Goal: Task Accomplishment & Management: Manage account settings

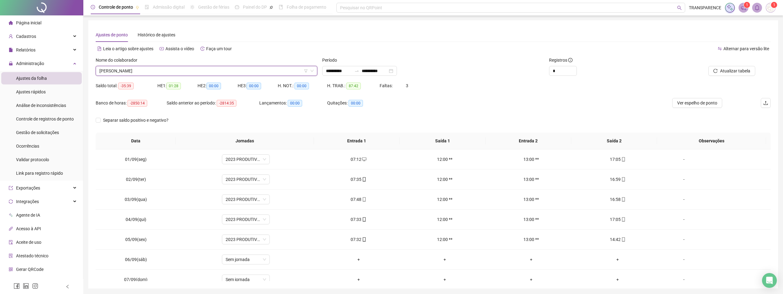
scroll to position [21, 0]
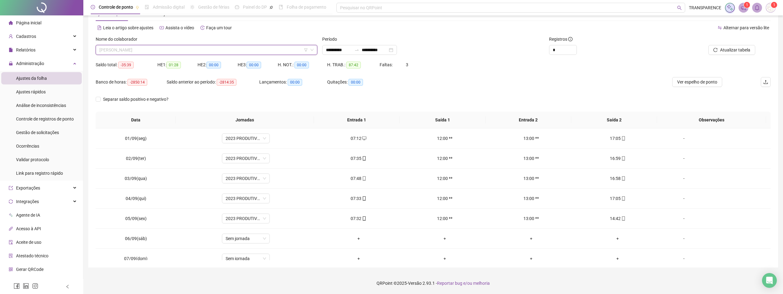
click at [145, 52] on span "[PERSON_NAME]" at bounding box center [206, 49] width 214 height 9
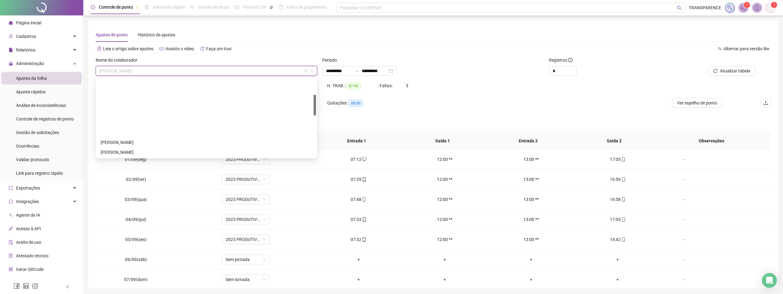
scroll to position [93, 0]
click at [134, 138] on div "[PERSON_NAME]" at bounding box center [207, 139] width 212 height 7
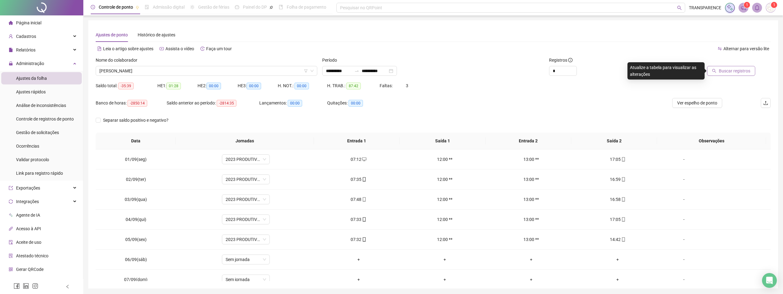
click at [718, 70] on button "Buscar registros" at bounding box center [731, 71] width 48 height 10
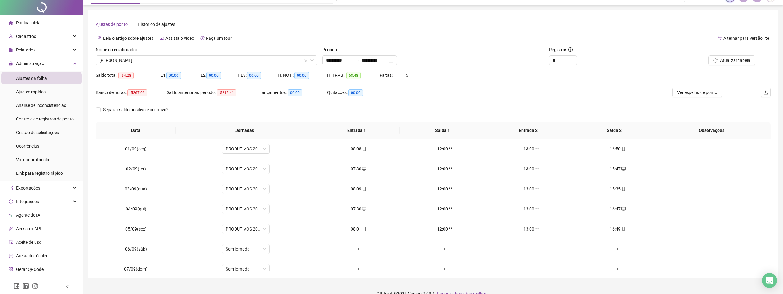
scroll to position [21, 0]
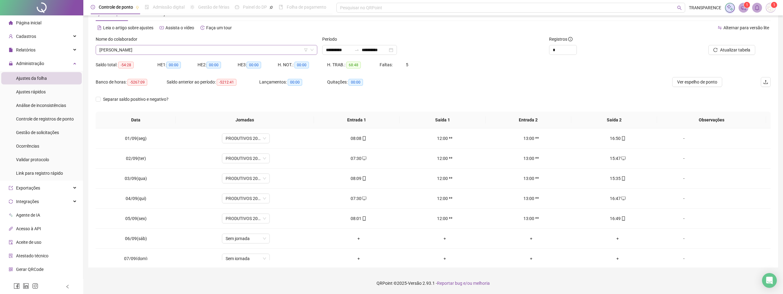
click at [220, 47] on span "[PERSON_NAME]" at bounding box center [206, 49] width 214 height 9
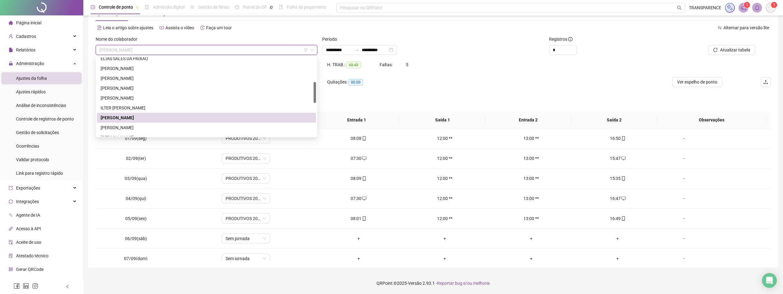
click at [218, 51] on span "[PERSON_NAME]" at bounding box center [206, 49] width 214 height 9
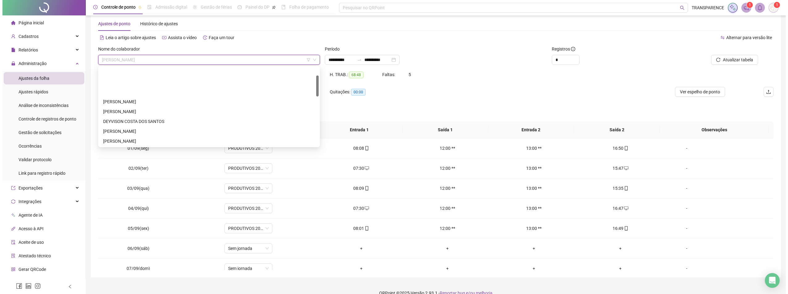
scroll to position [0, 0]
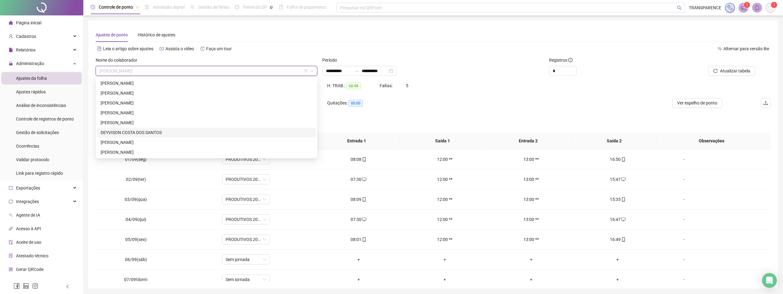
drag, startPoint x: 155, startPoint y: 130, endPoint x: 163, endPoint y: 119, distance: 13.7
click at [157, 129] on div "DEYVISON COSTA DOS SANTOS" at bounding box center [206, 133] width 219 height 10
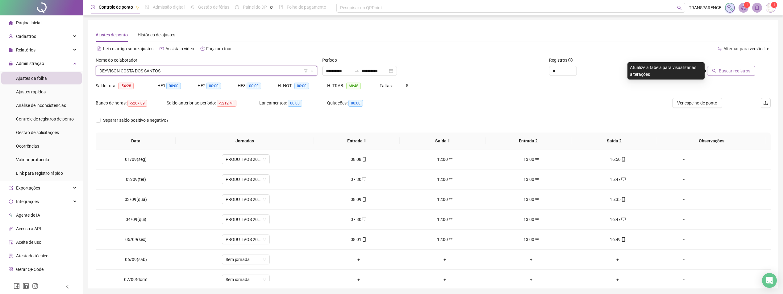
click at [735, 72] on span "Buscar registros" at bounding box center [734, 71] width 31 height 7
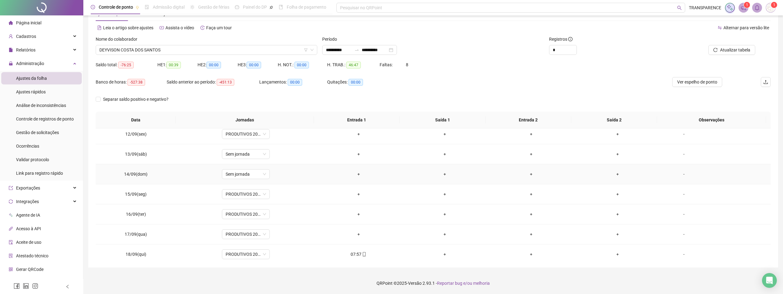
scroll to position [229, 0]
click at [247, 46] on span "DEYVISON COSTA DOS SANTOS" at bounding box center [206, 49] width 214 height 9
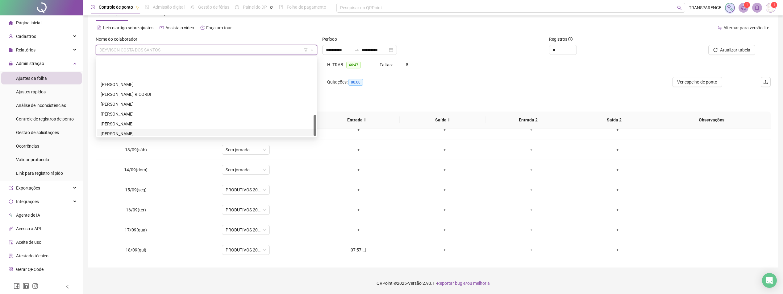
scroll to position [217, 0]
click at [151, 119] on div "[PERSON_NAME]" at bounding box center [207, 121] width 212 height 7
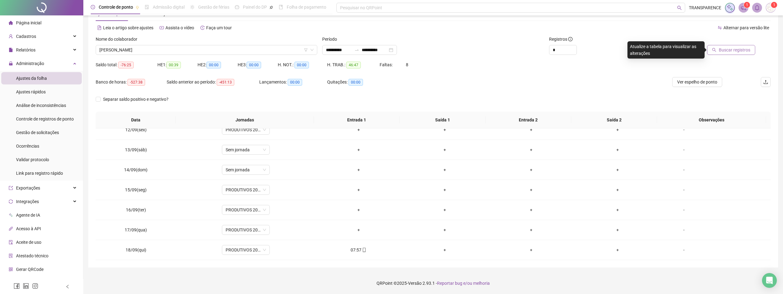
click at [723, 50] on span "Buscar registros" at bounding box center [734, 50] width 31 height 7
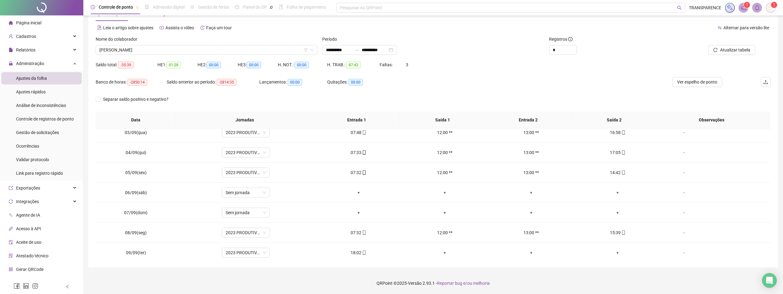
scroll to position [44, 0]
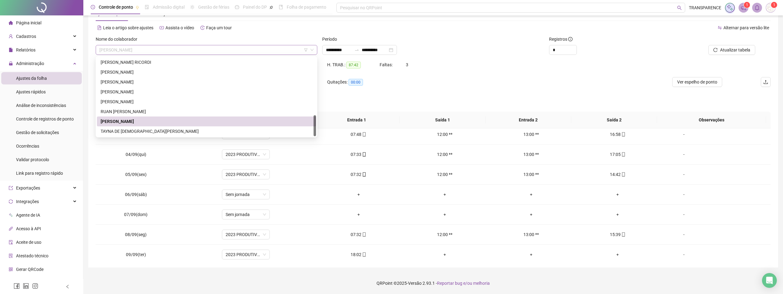
click at [223, 49] on span "[PERSON_NAME]" at bounding box center [206, 49] width 214 height 9
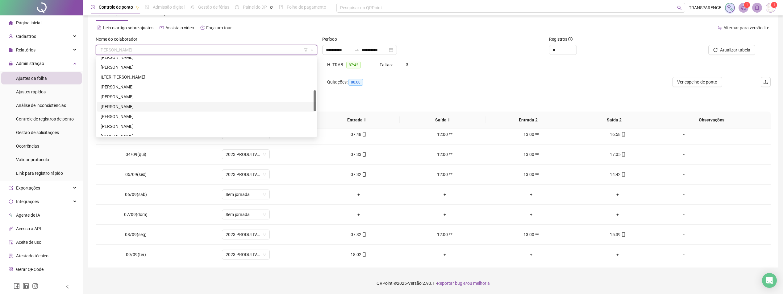
scroll to position [154, 0]
click at [160, 74] on div "[PERSON_NAME]" at bounding box center [207, 76] width 212 height 7
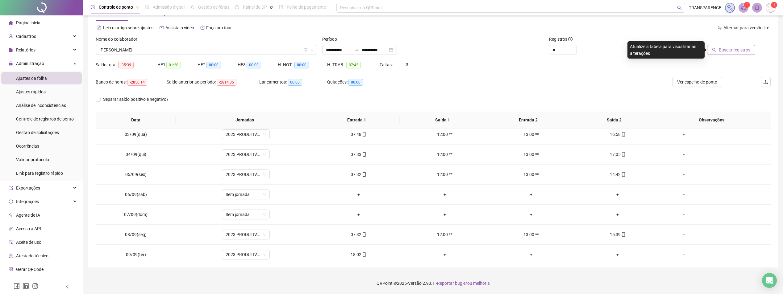
click at [739, 52] on span "Buscar registros" at bounding box center [734, 50] width 31 height 7
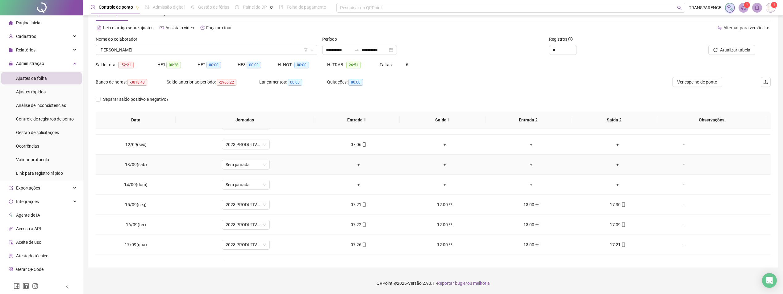
scroll to position [229, 0]
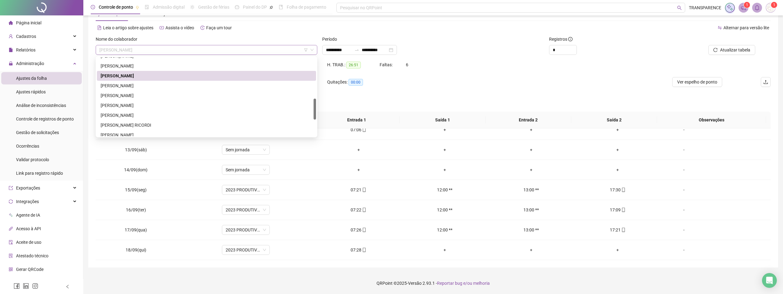
click at [182, 48] on span "[PERSON_NAME]" at bounding box center [206, 49] width 214 height 9
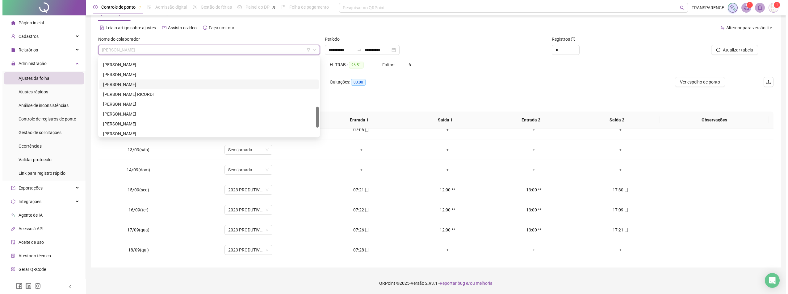
scroll to position [154, 0]
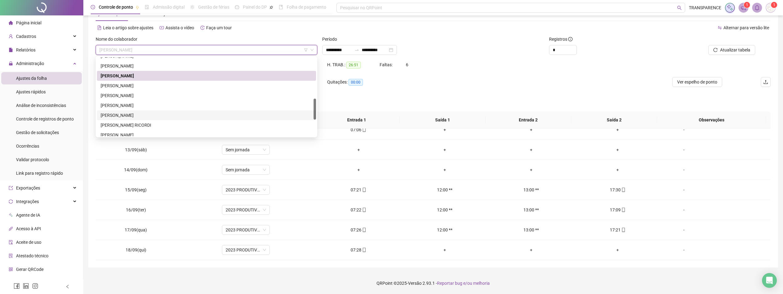
click at [174, 111] on div "[PERSON_NAME]" at bounding box center [206, 116] width 219 height 10
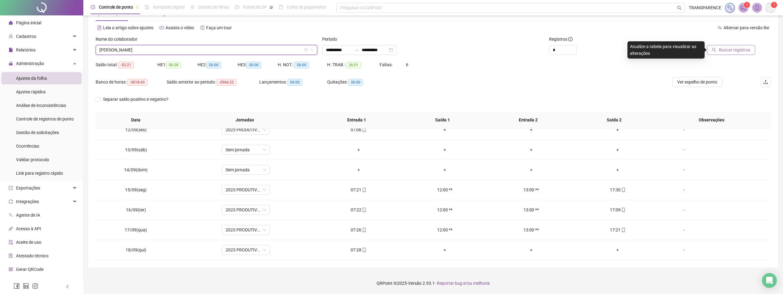
click at [724, 51] on span "Buscar registros" at bounding box center [734, 50] width 31 height 7
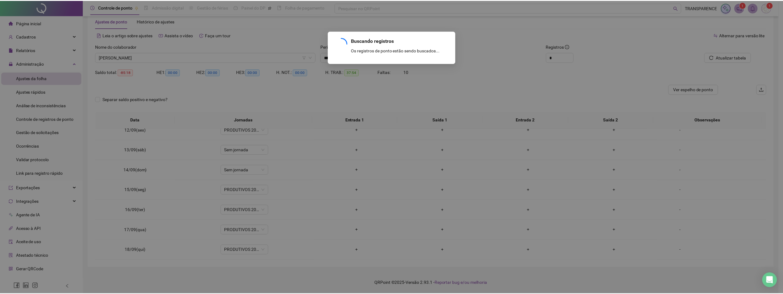
scroll to position [14, 0]
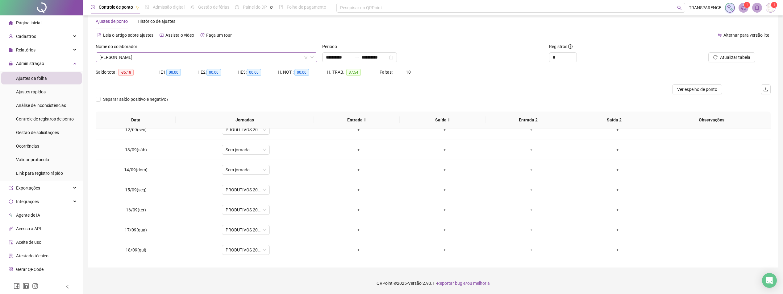
click at [172, 57] on span "[PERSON_NAME]" at bounding box center [206, 57] width 214 height 9
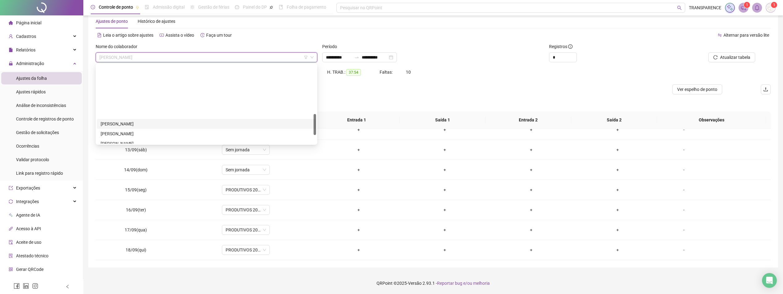
scroll to position [185, 0]
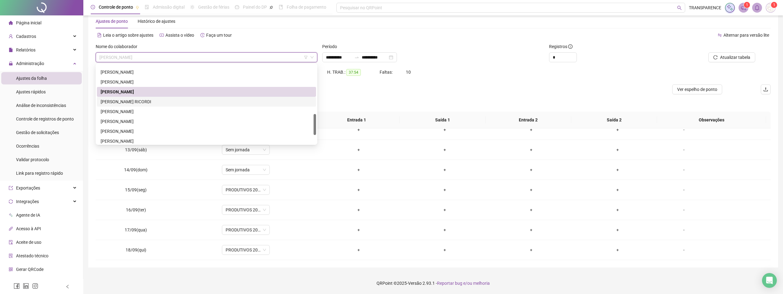
click at [158, 106] on div "[PERSON_NAME] RICORDI" at bounding box center [206, 102] width 219 height 10
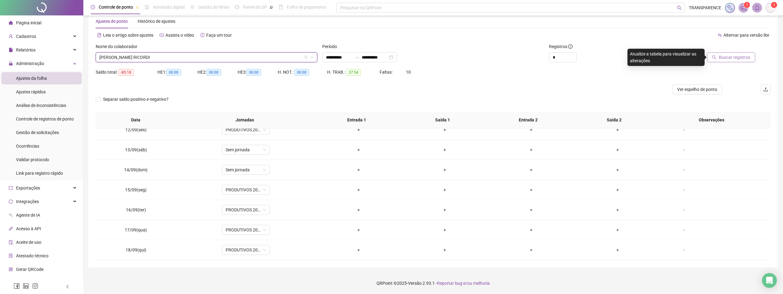
click at [741, 56] on span "Buscar registros" at bounding box center [734, 57] width 31 height 7
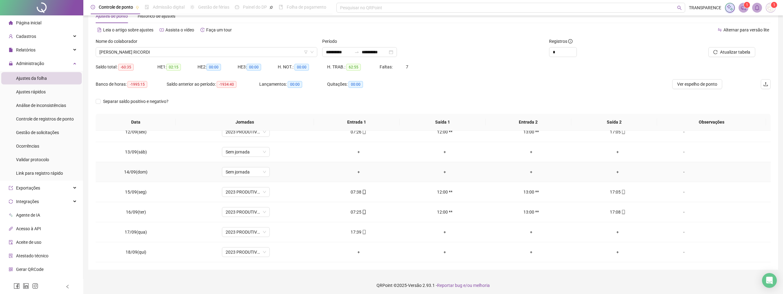
scroll to position [21, 0]
click at [358, 250] on div "+" at bounding box center [358, 250] width 77 height 7
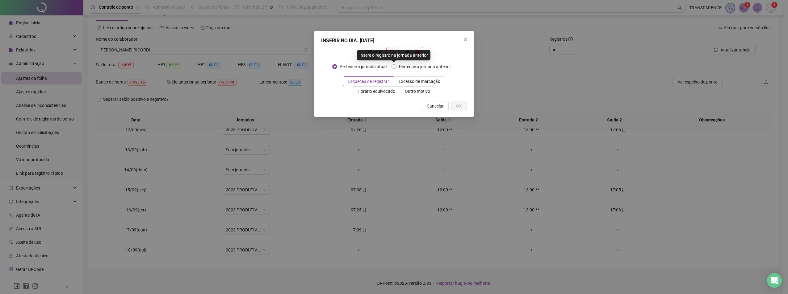
type input "*"
type input "*****"
click at [458, 102] on button "OK" at bounding box center [459, 106] width 16 height 10
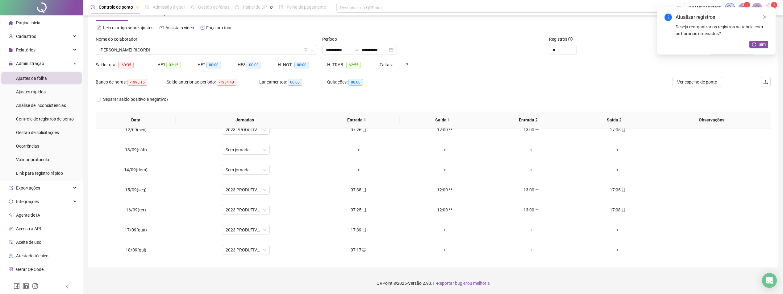
drag, startPoint x: 763, startPoint y: 15, endPoint x: 686, endPoint y: 24, distance: 77.7
click at [763, 15] on icon "close" at bounding box center [765, 17] width 4 height 4
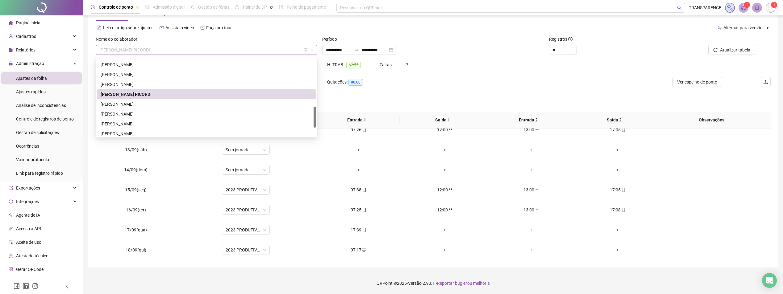
click at [186, 52] on span "[PERSON_NAME] RICORDI" at bounding box center [206, 49] width 214 height 9
click at [136, 106] on div "[PERSON_NAME]" at bounding box center [206, 102] width 219 height 10
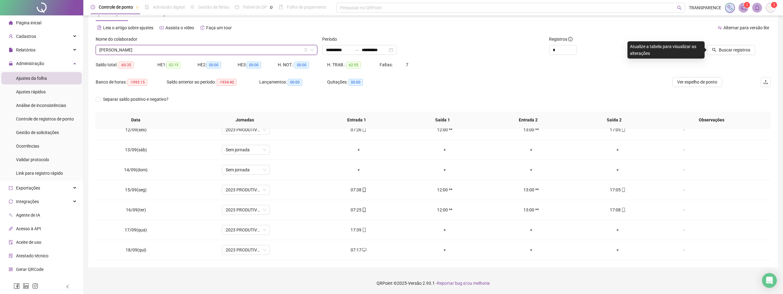
click at [161, 46] on span "[PERSON_NAME]" at bounding box center [206, 49] width 214 height 9
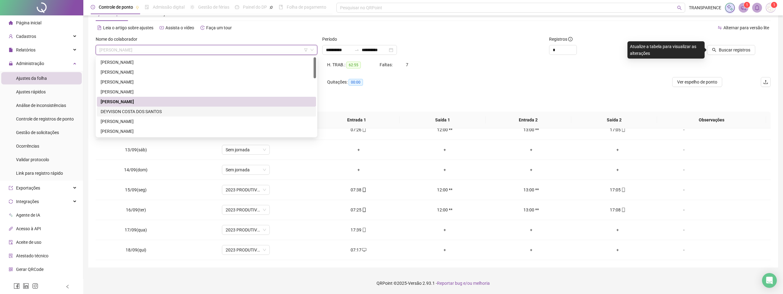
drag, startPoint x: 123, startPoint y: 111, endPoint x: 128, endPoint y: 109, distance: 6.1
click at [123, 111] on div "DEYVISON COSTA DOS SANTOS" at bounding box center [207, 111] width 212 height 7
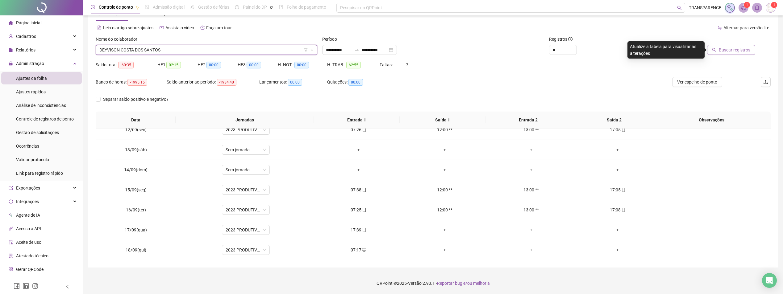
click at [720, 51] on span "Buscar registros" at bounding box center [734, 50] width 31 height 7
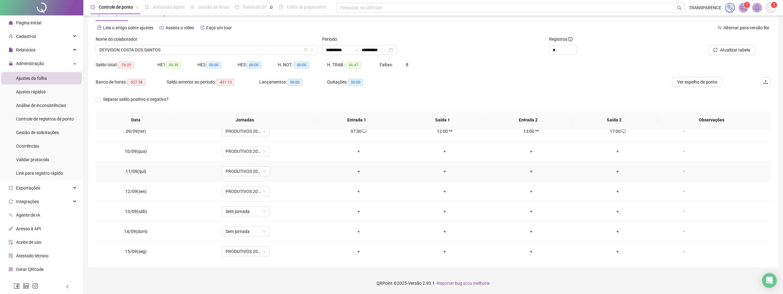
scroll to position [229, 0]
click at [364, 253] on span at bounding box center [363, 250] width 5 height 5
type input "**********"
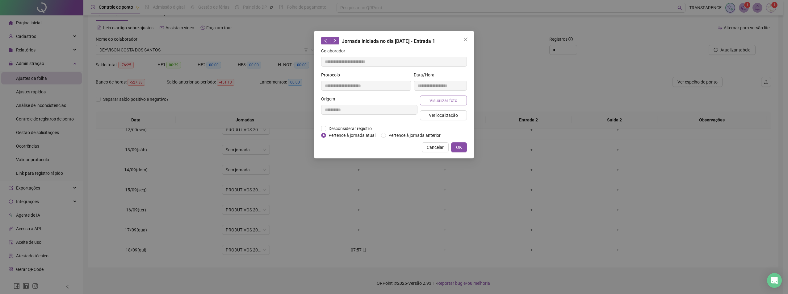
click at [437, 99] on span "Visualizar foto" at bounding box center [443, 100] width 28 height 7
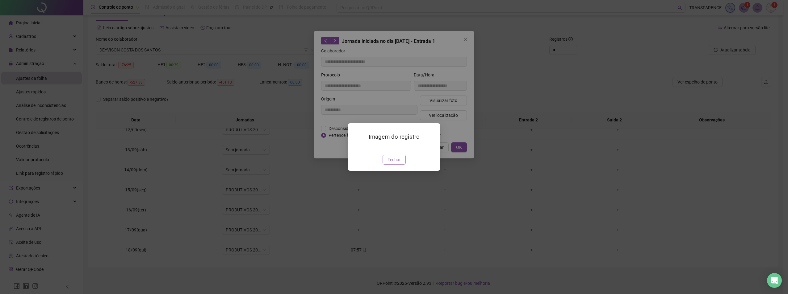
click at [395, 163] on span "Fechar" at bounding box center [393, 160] width 13 height 7
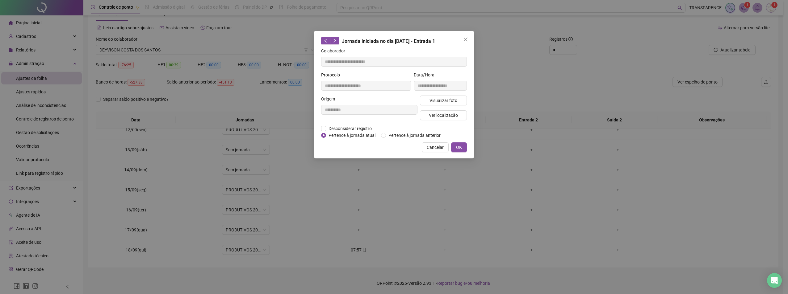
click at [467, 39] on icon "close" at bounding box center [465, 39] width 5 height 5
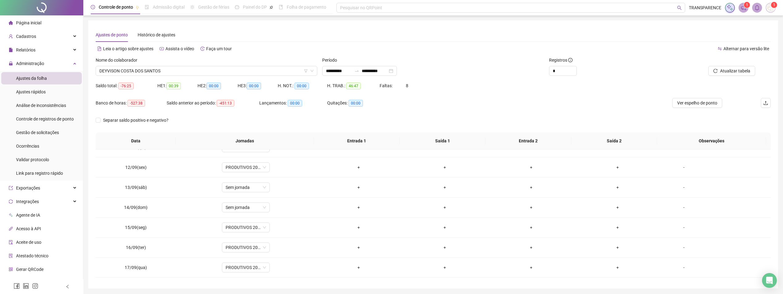
scroll to position [216, 0]
click at [194, 71] on span "DEYVISON COSTA DOS SANTOS" at bounding box center [206, 70] width 214 height 9
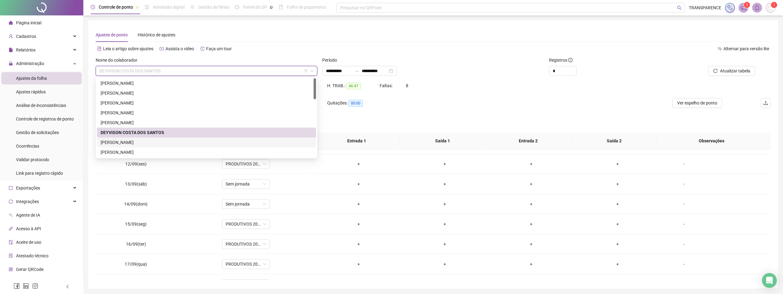
click at [142, 141] on div "[PERSON_NAME]" at bounding box center [207, 142] width 212 height 7
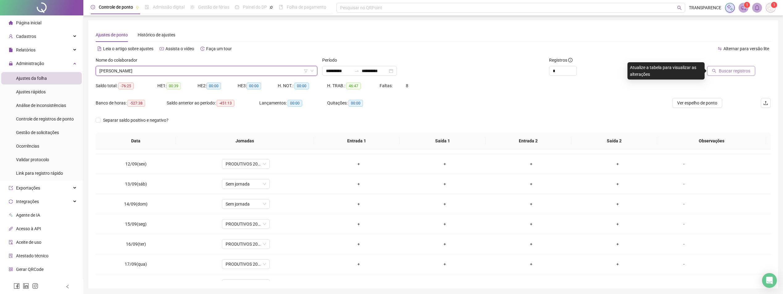
click at [747, 72] on span "Buscar registros" at bounding box center [734, 71] width 31 height 7
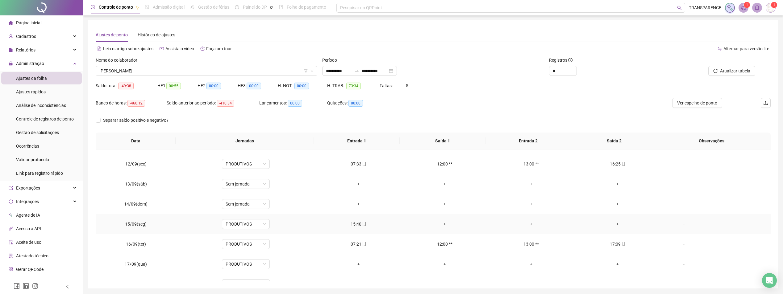
scroll to position [229, 0]
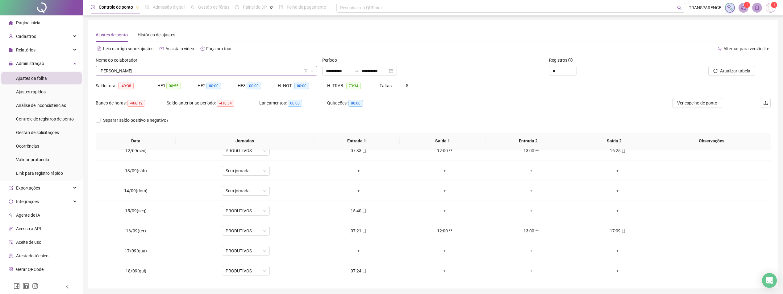
click at [223, 71] on span "[PERSON_NAME]" at bounding box center [206, 70] width 214 height 9
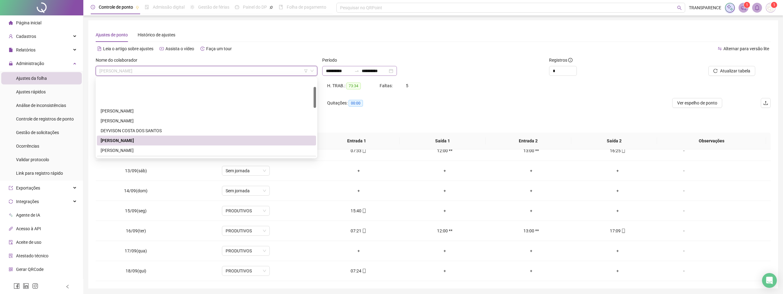
scroll to position [0, 0]
drag, startPoint x: 315, startPoint y: 103, endPoint x: 344, endPoint y: 71, distance: 43.3
click at [344, 71] on body "**********" at bounding box center [391, 147] width 783 height 294
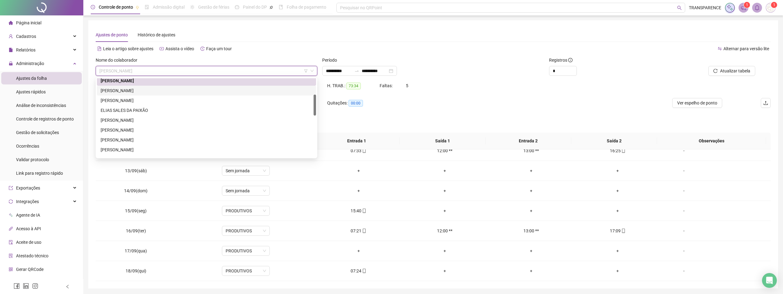
drag, startPoint x: 146, startPoint y: 88, endPoint x: 300, endPoint y: 57, distance: 157.3
click at [146, 88] on div "[PERSON_NAME]" at bounding box center [207, 90] width 212 height 7
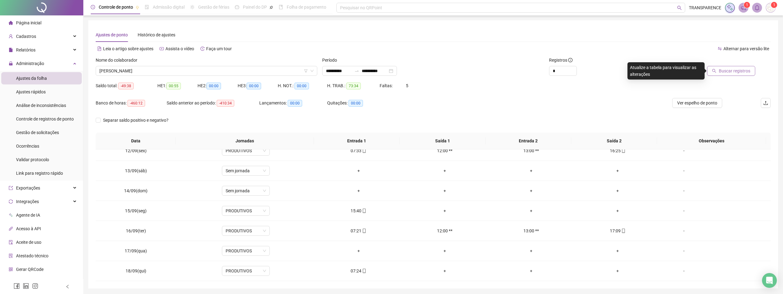
click at [732, 69] on span "Buscar registros" at bounding box center [734, 71] width 31 height 7
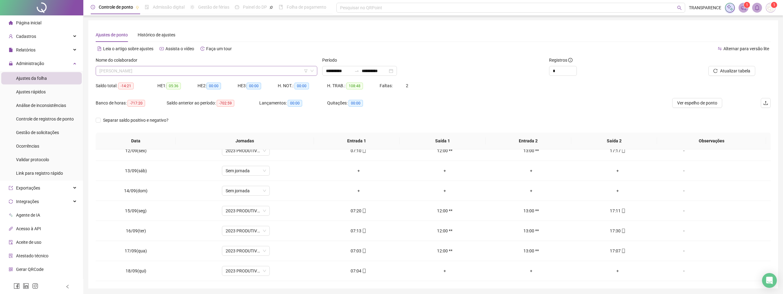
click at [215, 74] on span "[PERSON_NAME]" at bounding box center [206, 70] width 214 height 9
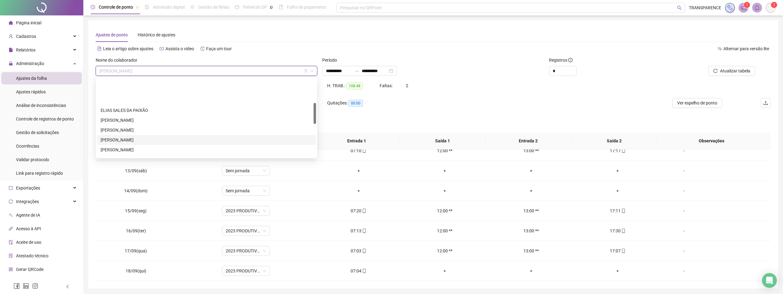
scroll to position [93, 0]
click at [168, 134] on div "[PERSON_NAME]" at bounding box center [206, 139] width 219 height 10
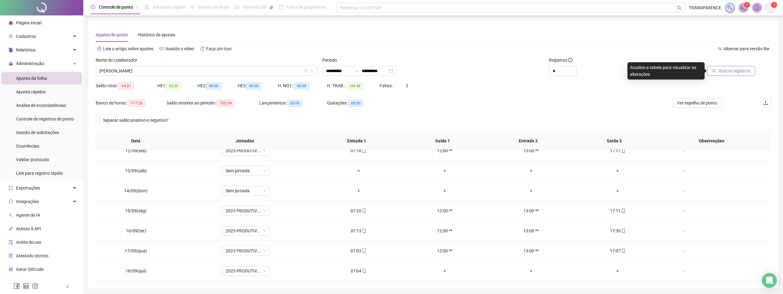
click at [750, 69] on span "Buscar registros" at bounding box center [734, 71] width 31 height 7
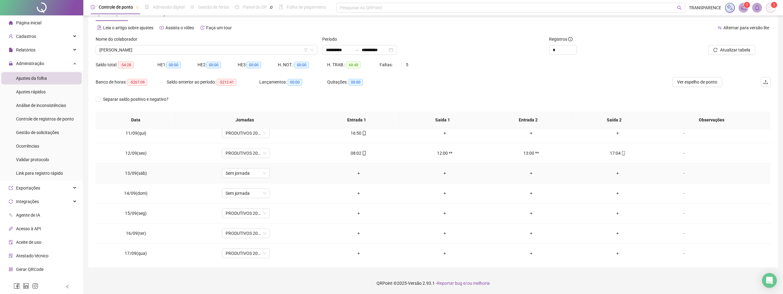
scroll to position [229, 0]
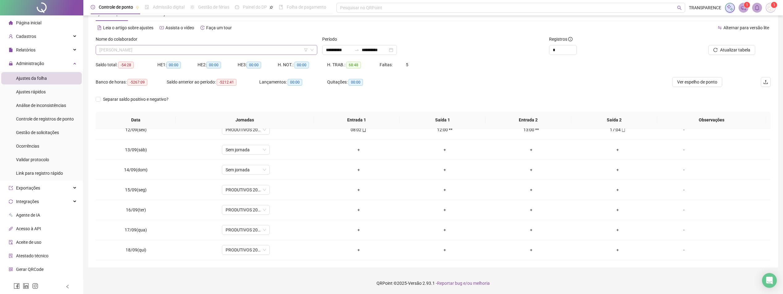
click at [222, 47] on span "[PERSON_NAME]" at bounding box center [206, 49] width 214 height 9
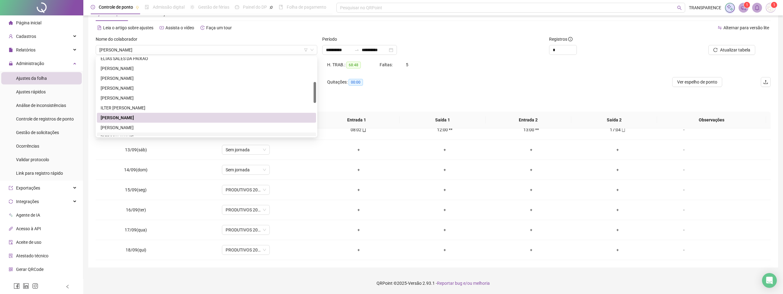
drag, startPoint x: 392, startPoint y: 96, endPoint x: 377, endPoint y: 115, distance: 24.1
click at [377, 115] on div "**********" at bounding box center [433, 143] width 675 height 235
click at [215, 47] on span "[PERSON_NAME]" at bounding box center [206, 49] width 214 height 9
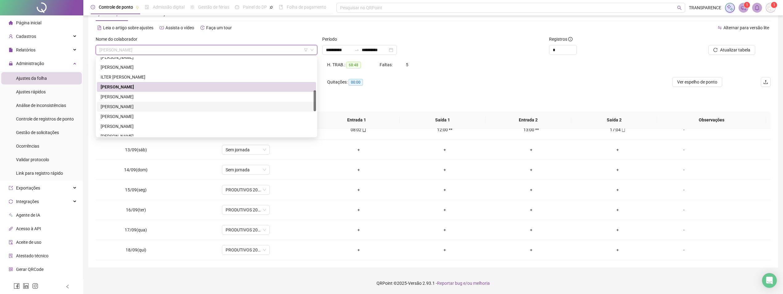
click at [141, 107] on div "[PERSON_NAME]" at bounding box center [207, 106] width 212 height 7
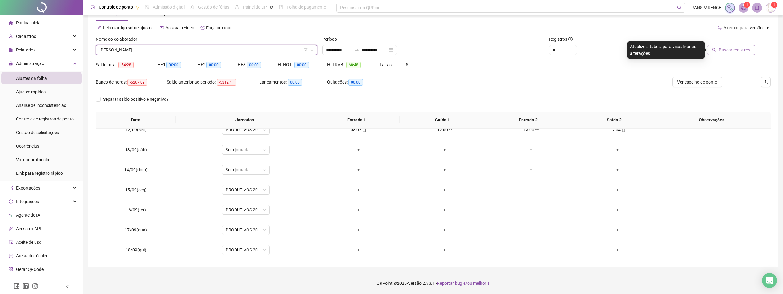
click at [735, 50] on span "Buscar registros" at bounding box center [734, 50] width 31 height 7
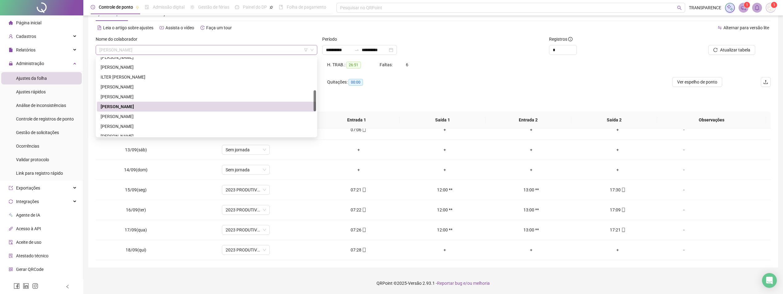
click at [279, 51] on span "[PERSON_NAME]" at bounding box center [206, 49] width 214 height 9
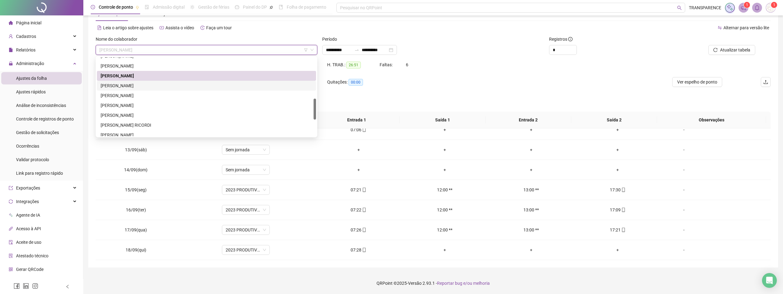
click at [170, 84] on div "[PERSON_NAME]" at bounding box center [207, 85] width 212 height 7
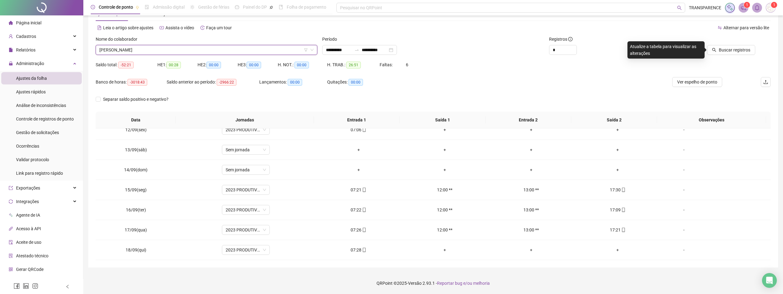
click at [726, 44] on div at bounding box center [708, 40] width 93 height 9
click at [726, 47] on span "Buscar registros" at bounding box center [734, 50] width 31 height 7
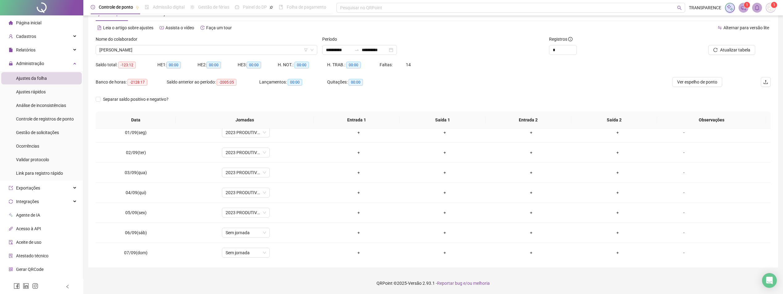
scroll to position [0, 0]
click at [251, 44] on div "Nome do colaborador" at bounding box center [207, 40] width 222 height 9
click at [253, 50] on span "[PERSON_NAME]" at bounding box center [206, 49] width 214 height 9
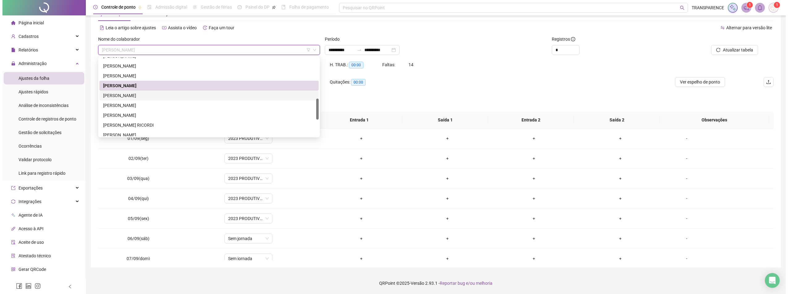
scroll to position [185, 0]
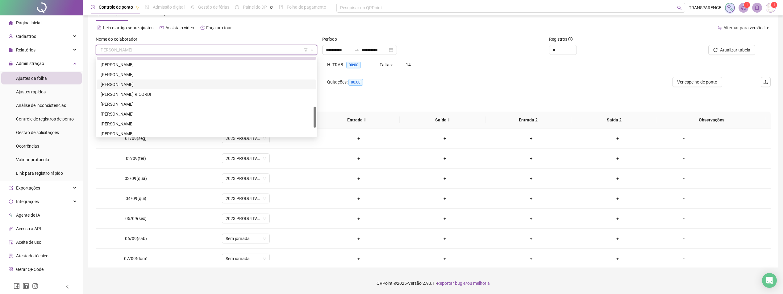
click at [166, 84] on div "[PERSON_NAME]" at bounding box center [207, 84] width 212 height 7
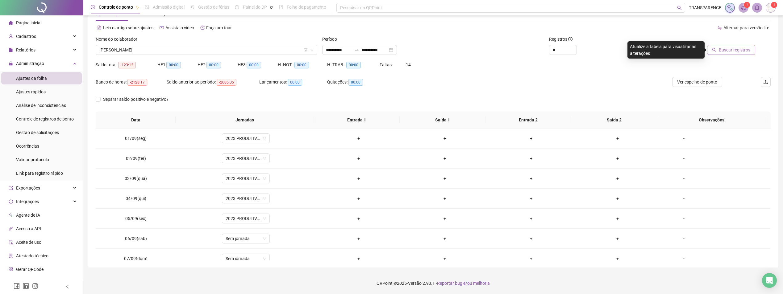
click at [724, 45] on button "Buscar registros" at bounding box center [731, 50] width 48 height 10
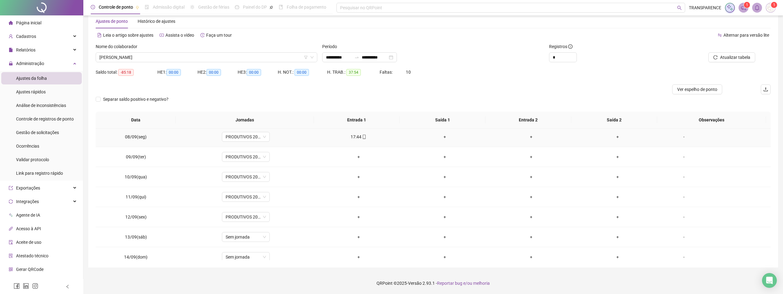
scroll to position [229, 0]
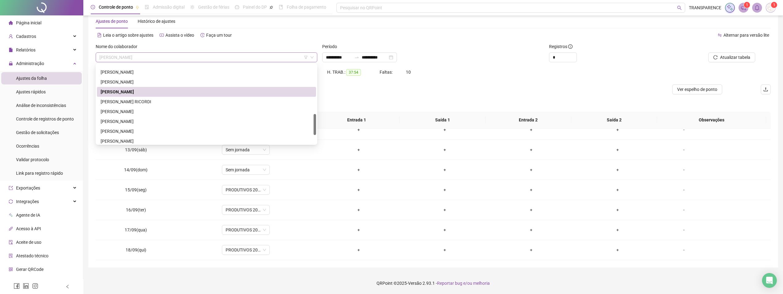
click at [288, 56] on span "[PERSON_NAME]" at bounding box center [206, 57] width 214 height 9
click at [162, 99] on div "[PERSON_NAME] RICORDI" at bounding box center [207, 101] width 212 height 7
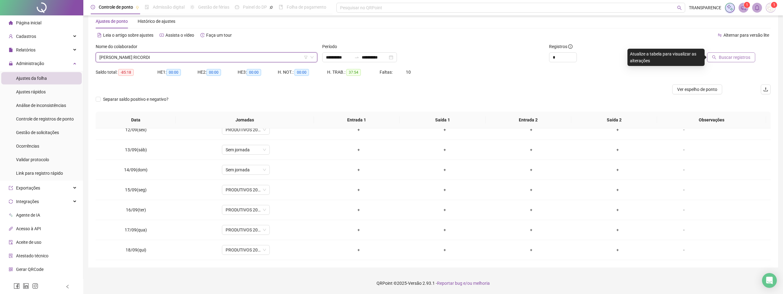
click at [724, 54] on span "Buscar registros" at bounding box center [734, 57] width 31 height 7
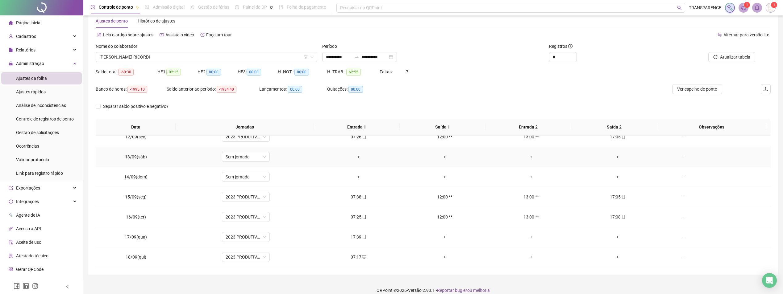
scroll to position [21, 0]
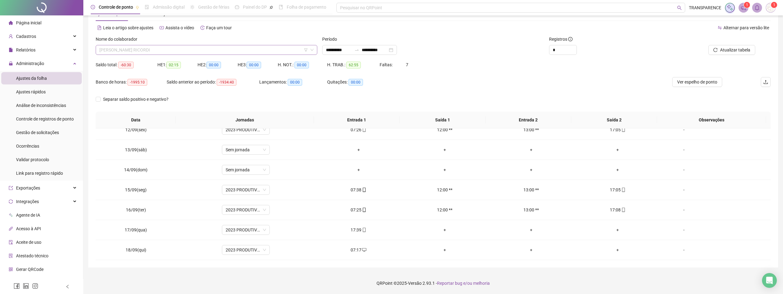
click at [227, 51] on span "[PERSON_NAME] RICORDI" at bounding box center [206, 49] width 214 height 9
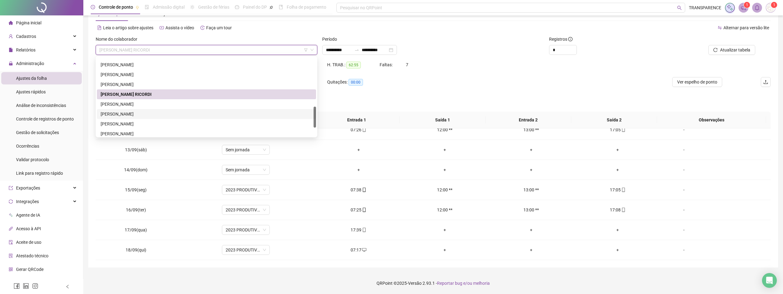
click at [127, 115] on div "[PERSON_NAME]" at bounding box center [207, 114] width 212 height 7
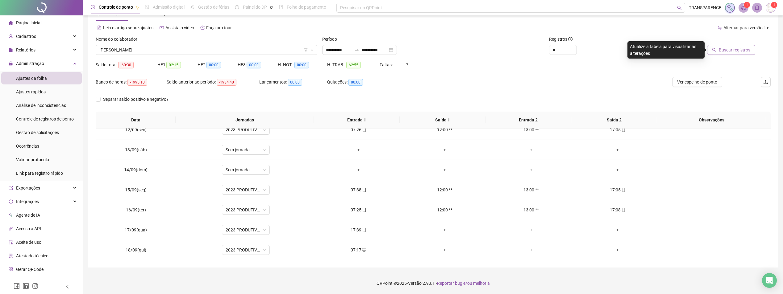
click at [733, 50] on span "Buscar registros" at bounding box center [734, 50] width 31 height 7
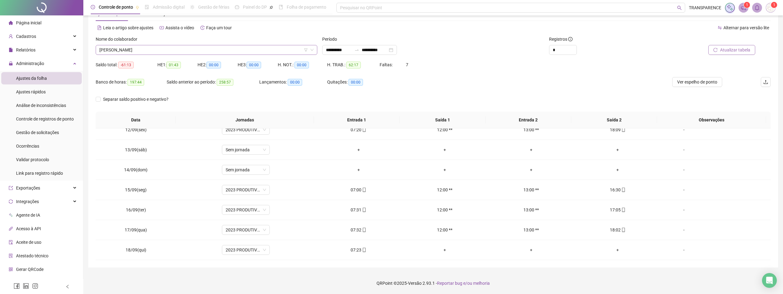
click at [273, 49] on span "[PERSON_NAME]" at bounding box center [206, 49] width 214 height 9
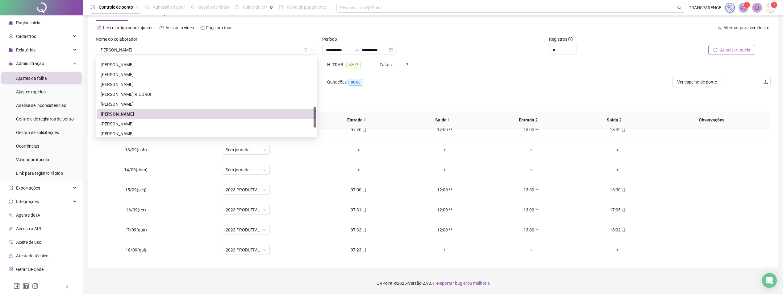
drag, startPoint x: 397, startPoint y: 98, endPoint x: 364, endPoint y: 244, distance: 150.3
click at [397, 98] on div "Separar saldo positivo e negativo?" at bounding box center [433, 102] width 675 height 17
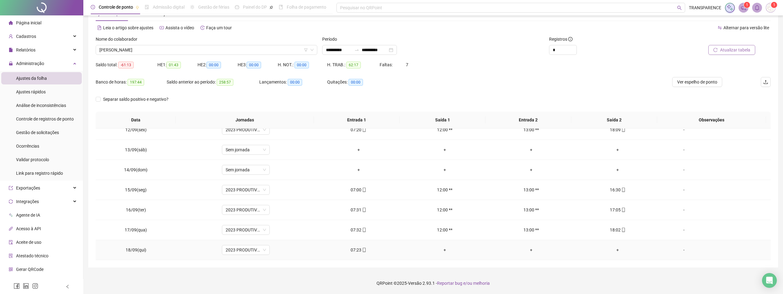
click at [363, 253] on span at bounding box center [363, 250] width 5 height 5
type input "**********"
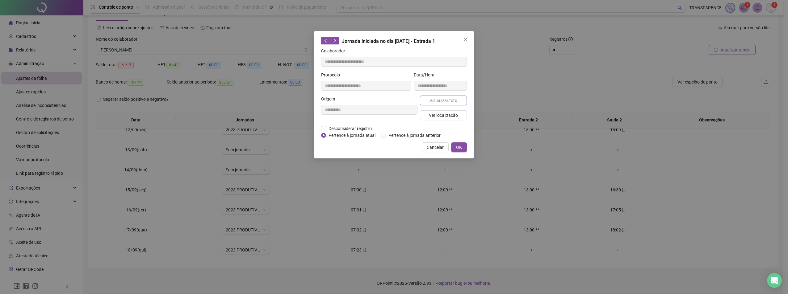
click at [453, 103] on span "Visualizar foto" at bounding box center [443, 100] width 28 height 7
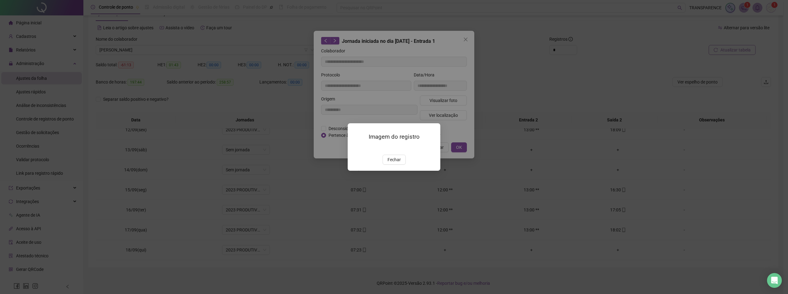
drag, startPoint x: 393, startPoint y: 200, endPoint x: 400, endPoint y: 188, distance: 14.7
click at [393, 171] on div "Imagem do registro Fechar" at bounding box center [394, 146] width 93 height 47
click at [394, 163] on span "Fechar" at bounding box center [393, 160] width 13 height 7
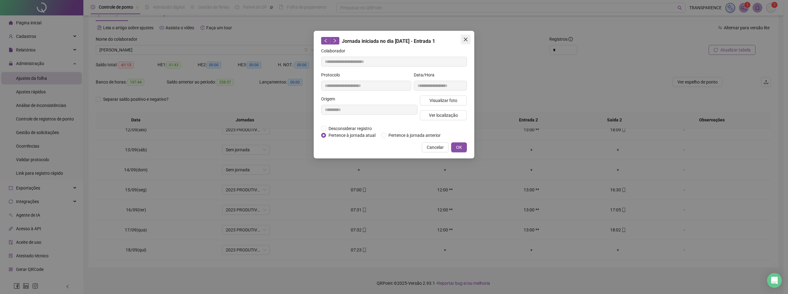
click at [466, 35] on button "Close" at bounding box center [466, 40] width 10 height 10
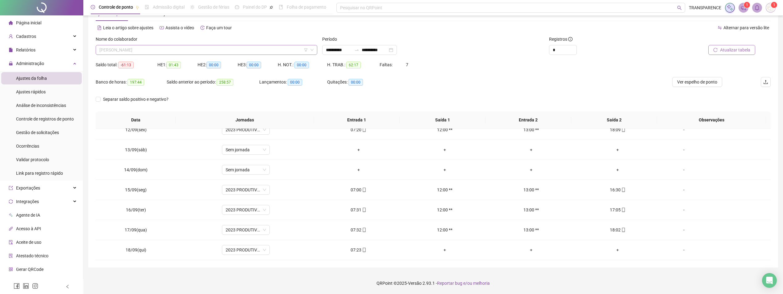
click at [221, 45] on div "[PERSON_NAME]" at bounding box center [207, 50] width 222 height 10
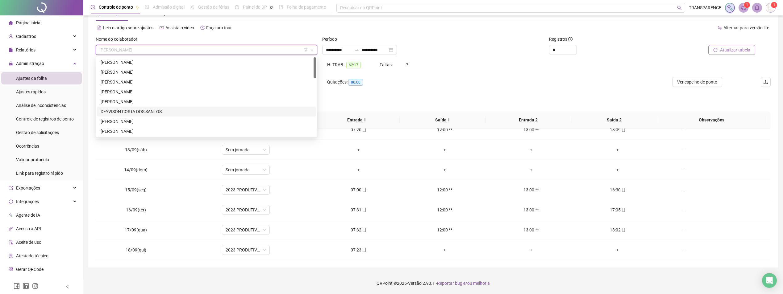
scroll to position [0, 0]
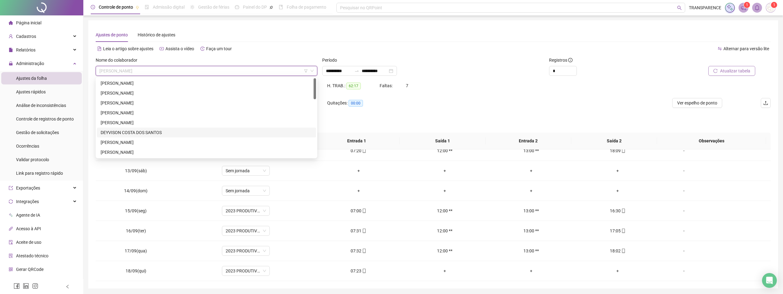
click at [153, 129] on div "DEYVISON COSTA DOS SANTOS" at bounding box center [207, 132] width 212 height 7
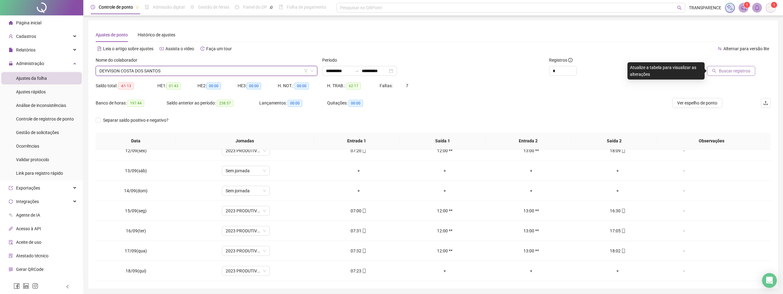
click at [739, 72] on span "Buscar registros" at bounding box center [734, 71] width 31 height 7
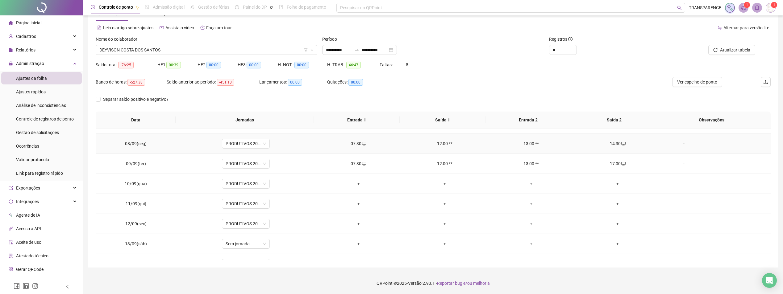
scroll to position [137, 0]
click at [357, 184] on div "+" at bounding box center [358, 182] width 77 height 7
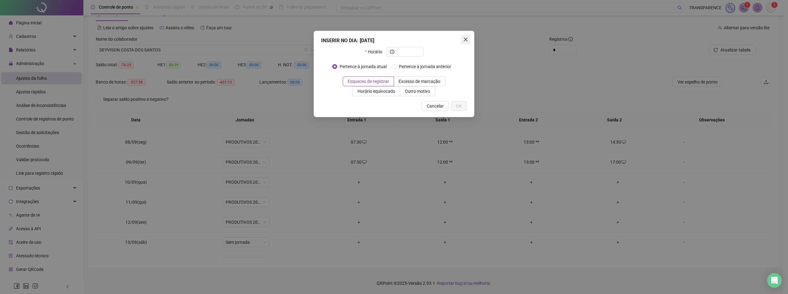
click at [466, 35] on button "Close" at bounding box center [466, 40] width 10 height 10
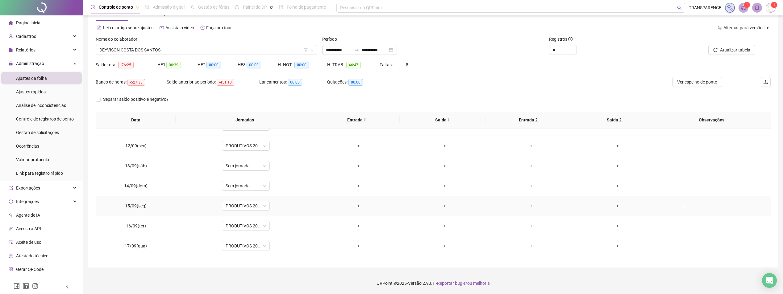
scroll to position [229, 0]
click at [357, 207] on div "+" at bounding box center [358, 210] width 77 height 7
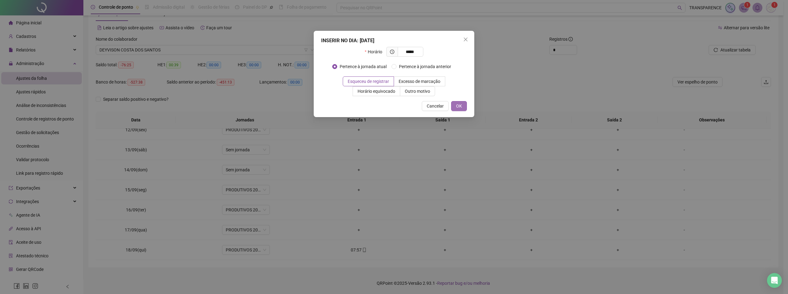
type input "*****"
click at [461, 106] on span "OK" at bounding box center [459, 106] width 6 height 7
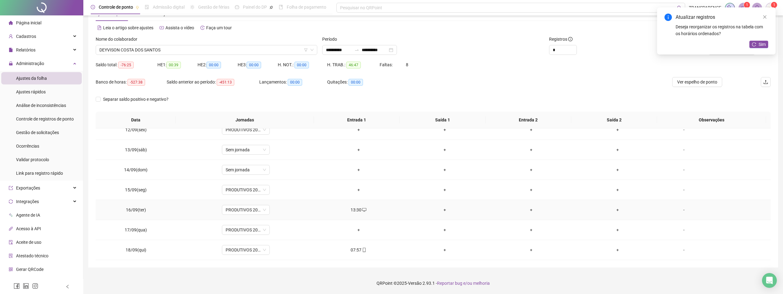
click at [614, 210] on div "+" at bounding box center [617, 210] width 77 height 7
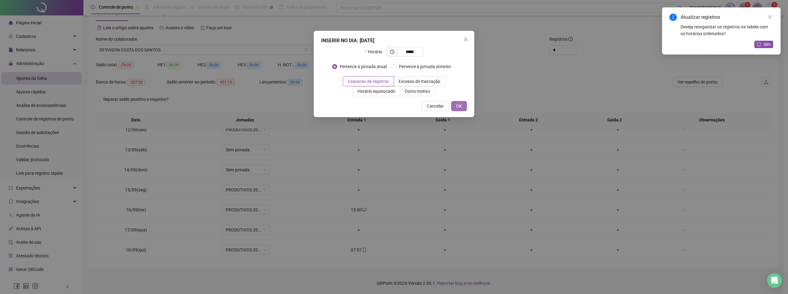
type input "*****"
click at [460, 107] on span "OK" at bounding box center [459, 106] width 6 height 7
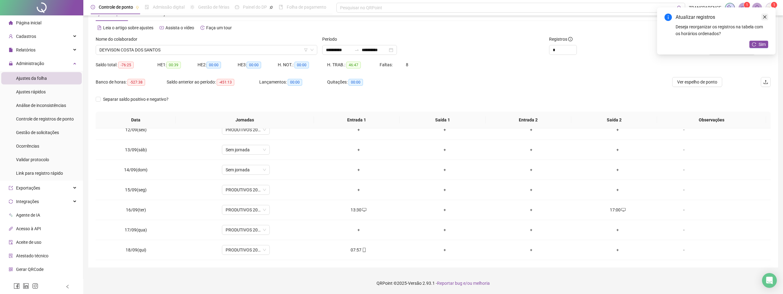
click at [767, 19] on link "Close" at bounding box center [765, 17] width 7 height 7
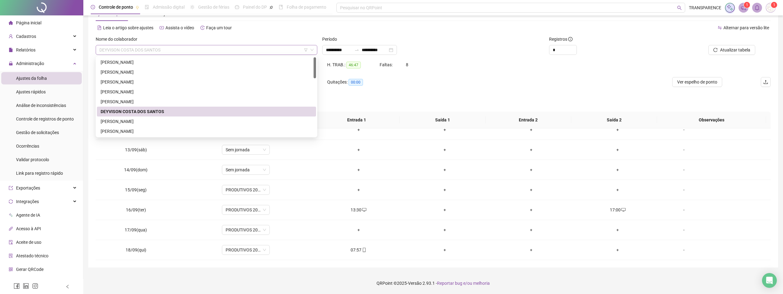
click at [190, 49] on span "DEYVISON COSTA DOS SANTOS" at bounding box center [206, 49] width 214 height 9
click at [141, 102] on div "[PERSON_NAME]" at bounding box center [207, 101] width 212 height 7
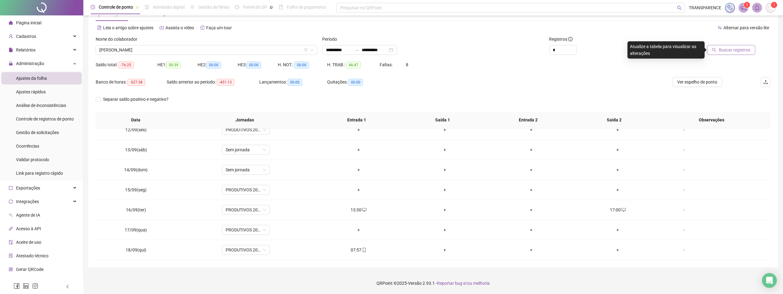
click at [723, 51] on span "Buscar registros" at bounding box center [734, 50] width 31 height 7
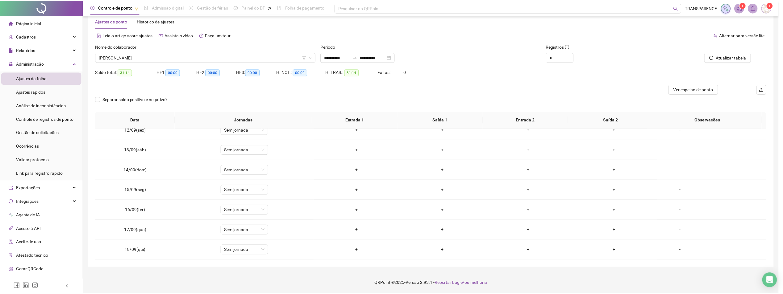
scroll to position [14, 0]
click at [233, 57] on span "[PERSON_NAME]" at bounding box center [206, 57] width 214 height 9
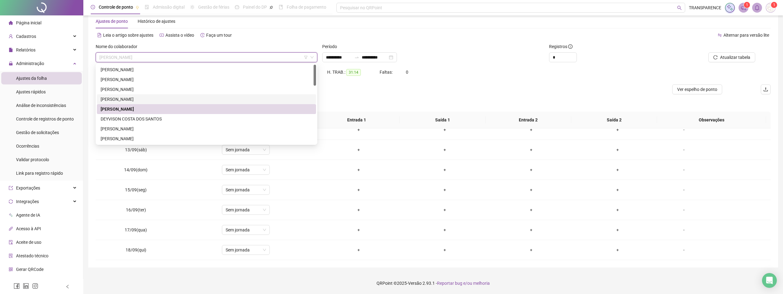
click at [136, 96] on div "[PERSON_NAME]" at bounding box center [207, 99] width 212 height 7
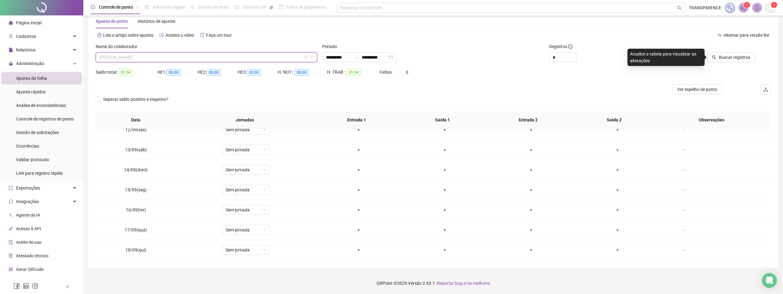
drag, startPoint x: 216, startPoint y: 59, endPoint x: 212, endPoint y: 74, distance: 15.9
click at [216, 60] on span "[PERSON_NAME]" at bounding box center [206, 57] width 214 height 9
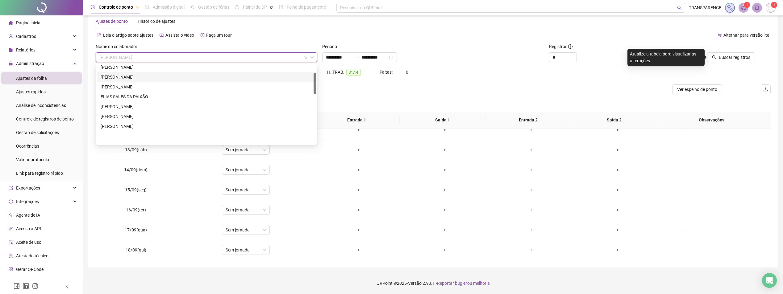
scroll to position [31, 0]
click at [153, 85] on div "DEYVISON COSTA DOS SANTOS" at bounding box center [207, 88] width 212 height 7
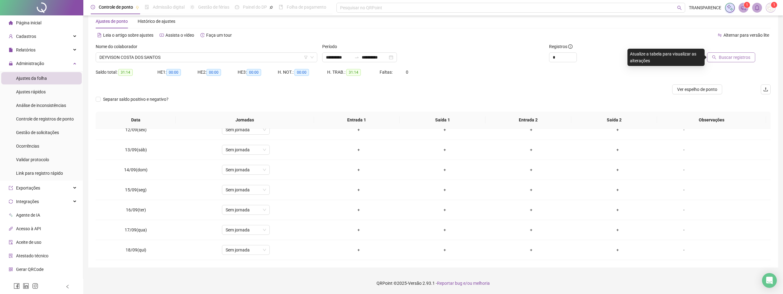
click at [716, 58] on icon "search" at bounding box center [714, 57] width 4 height 4
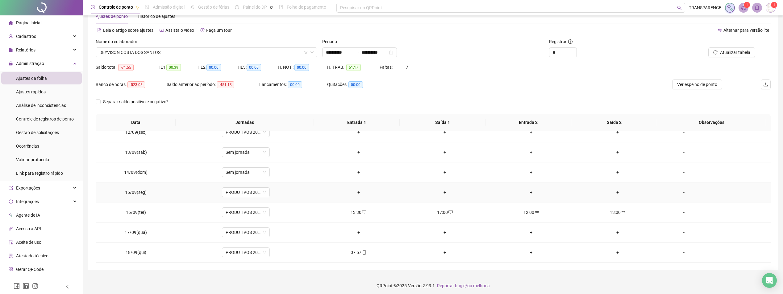
scroll to position [21, 0]
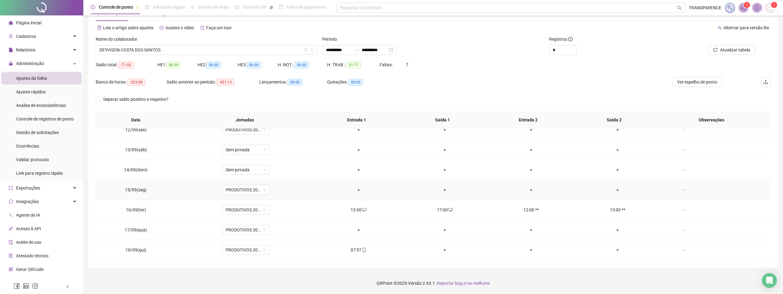
click at [358, 190] on div "+" at bounding box center [358, 190] width 77 height 7
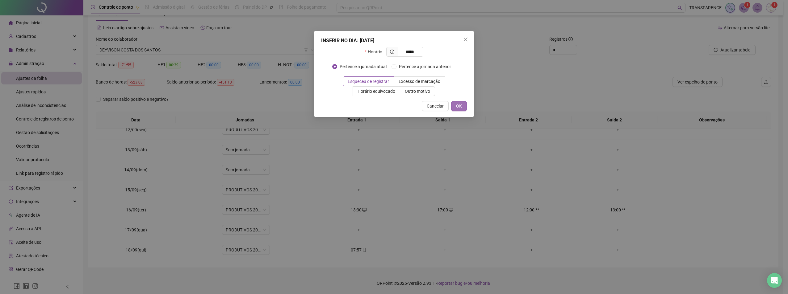
type input "*****"
click at [457, 106] on span "OK" at bounding box center [459, 106] width 6 height 7
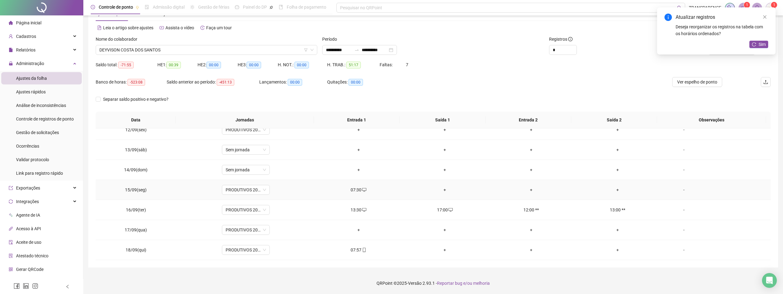
click at [615, 190] on div "+" at bounding box center [617, 190] width 77 height 7
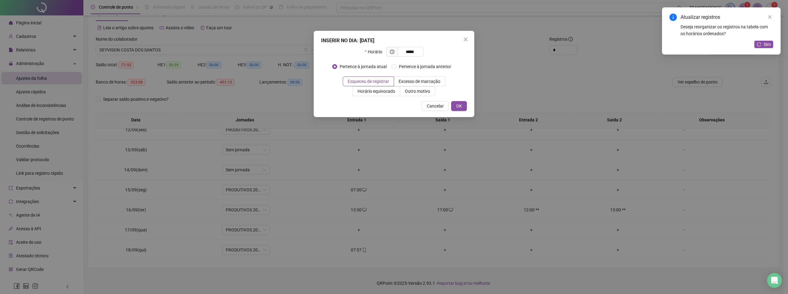
type input "*****"
click at [464, 101] on div "INSERIR NO DIA : [DATE] Horário ***** Pertence à jornada atual Pertence à jorna…" at bounding box center [394, 74] width 161 height 86
click at [463, 102] on button "OK" at bounding box center [459, 106] width 16 height 10
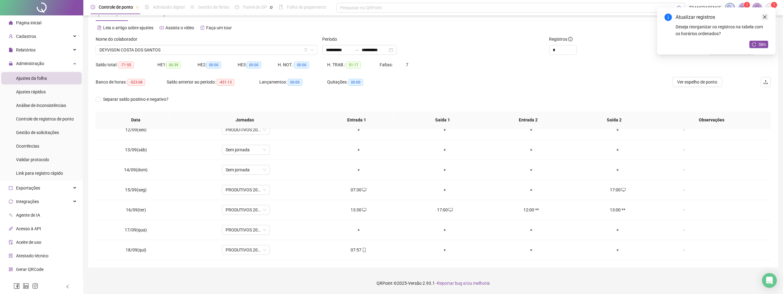
click at [764, 15] on icon "close" at bounding box center [765, 17] width 4 height 4
click at [732, 46] on button "Atualizar tabela" at bounding box center [731, 50] width 47 height 10
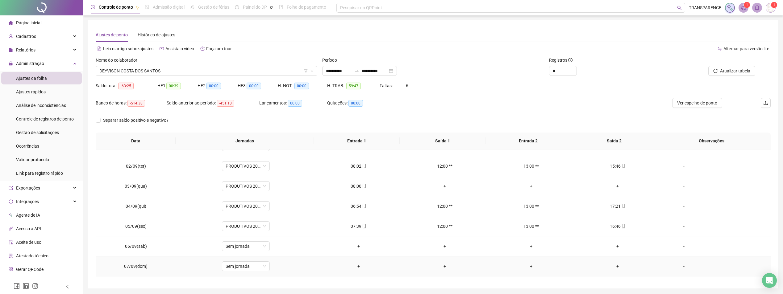
scroll to position [0, 0]
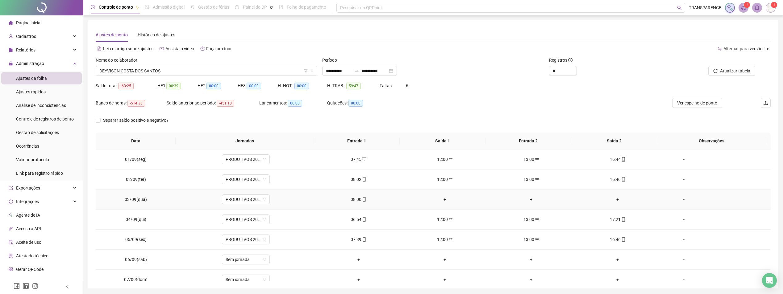
click at [615, 199] on div "+" at bounding box center [617, 199] width 77 height 7
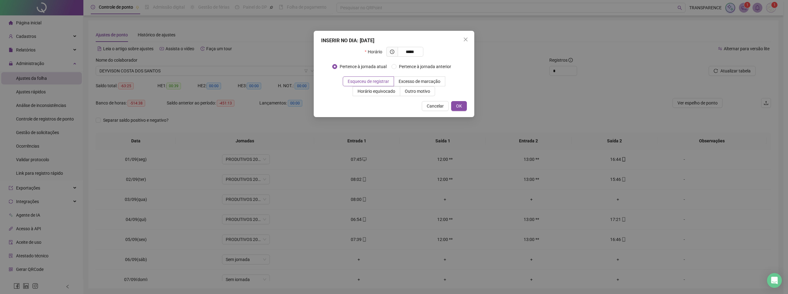
type input "*****"
click at [451, 105] on div "Cancelar OK" at bounding box center [394, 106] width 146 height 10
click at [454, 105] on button "OK" at bounding box center [459, 106] width 16 height 10
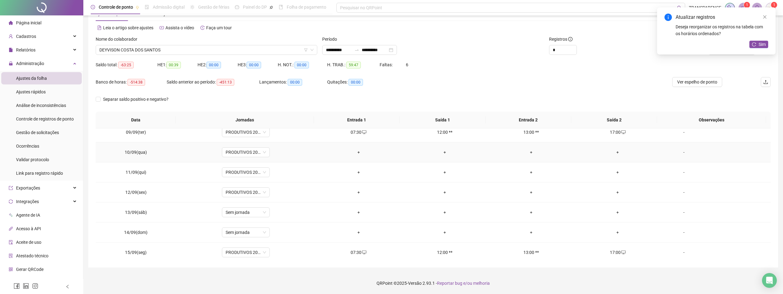
scroll to position [168, 0]
click at [355, 154] on div "+" at bounding box center [358, 151] width 77 height 7
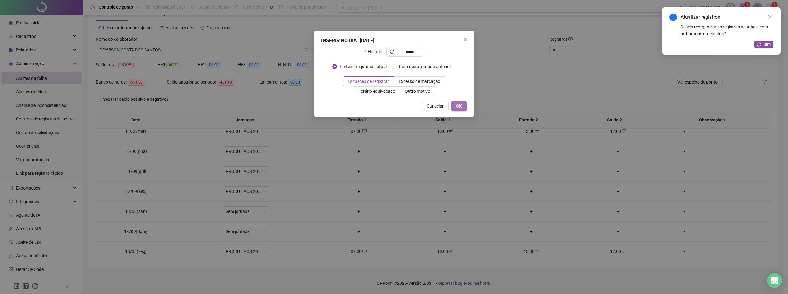
type input "*****"
click at [453, 105] on button "OK" at bounding box center [459, 106] width 16 height 10
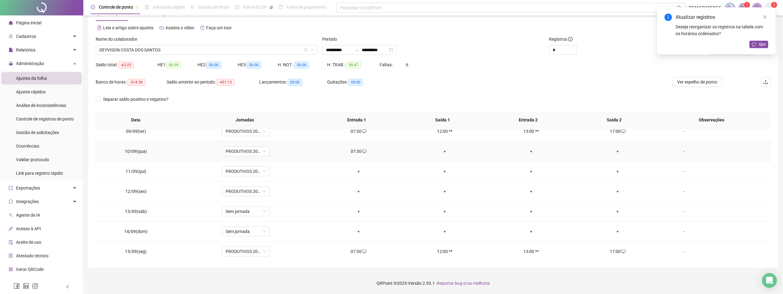
click at [616, 147] on td "+" at bounding box center [617, 152] width 86 height 20
drag, startPoint x: 615, startPoint y: 147, endPoint x: 613, endPoint y: 150, distance: 3.3
click at [615, 147] on td "+" at bounding box center [617, 152] width 86 height 20
click at [613, 150] on div "+" at bounding box center [617, 151] width 77 height 7
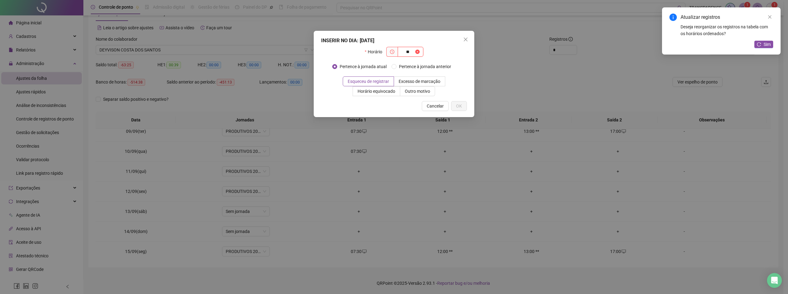
type input "*"
type input "*****"
drag, startPoint x: 464, startPoint y: 107, endPoint x: 785, endPoint y: 21, distance: 332.6
click at [464, 107] on button "OK" at bounding box center [459, 106] width 16 height 10
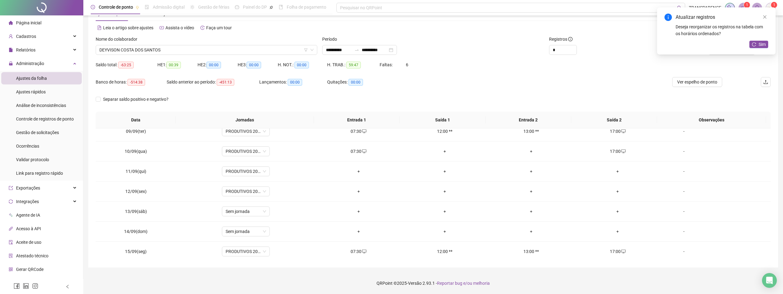
drag, startPoint x: 766, startPoint y: 17, endPoint x: 686, endPoint y: 75, distance: 98.3
click at [766, 17] on icon "close" at bounding box center [765, 17] width 4 height 4
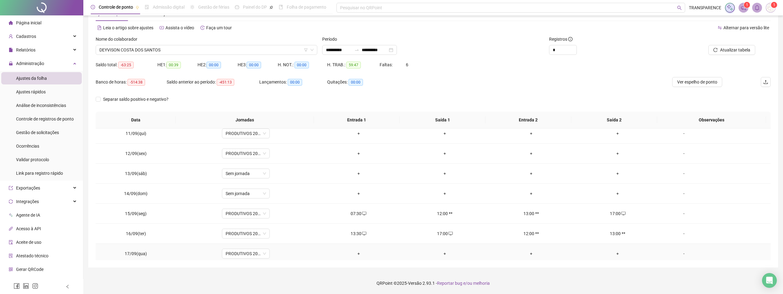
scroll to position [137, 0]
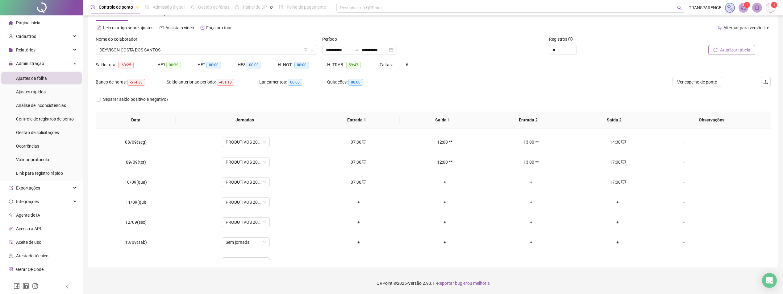
click at [729, 51] on span "Atualizar tabela" at bounding box center [735, 50] width 30 height 7
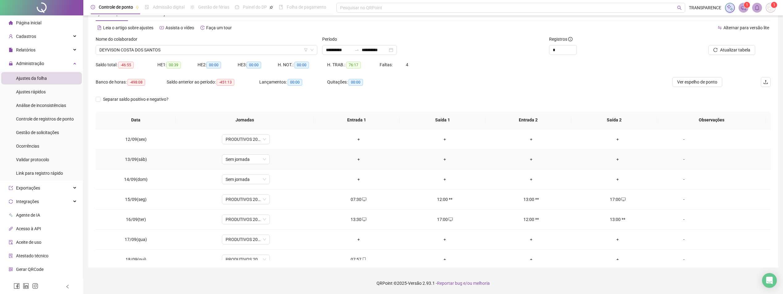
scroll to position [229, 0]
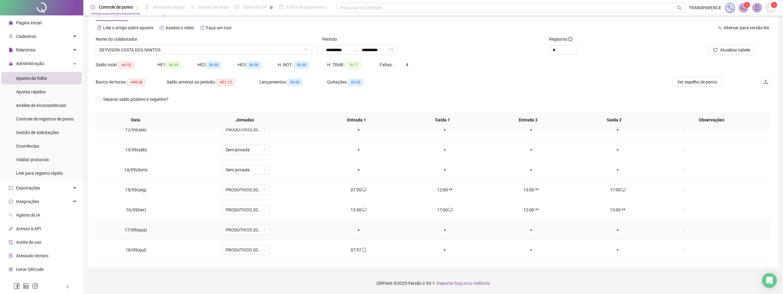
click at [357, 228] on div "+" at bounding box center [358, 230] width 77 height 7
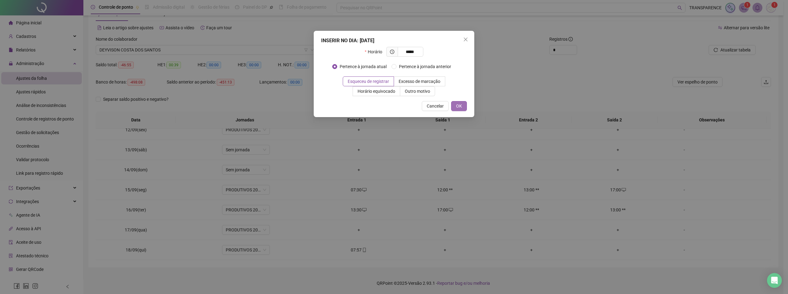
type input "*****"
click at [464, 106] on button "OK" at bounding box center [459, 106] width 16 height 10
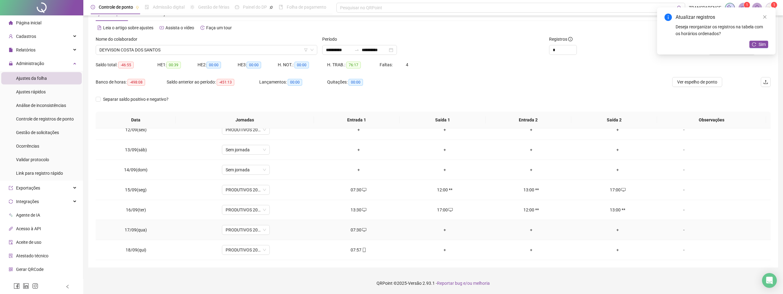
click at [613, 235] on td "+" at bounding box center [617, 230] width 86 height 20
click at [615, 230] on div "+" at bounding box center [617, 230] width 77 height 7
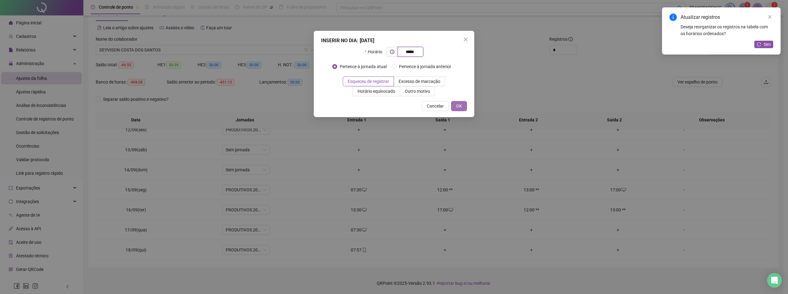
type input "*****"
click at [464, 108] on button "OK" at bounding box center [459, 106] width 16 height 10
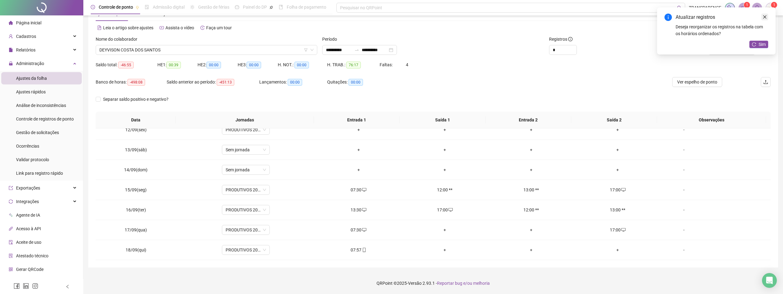
click at [766, 15] on icon "close" at bounding box center [765, 17] width 4 height 4
click at [730, 48] on span "Atualizar tabela" at bounding box center [735, 50] width 30 height 7
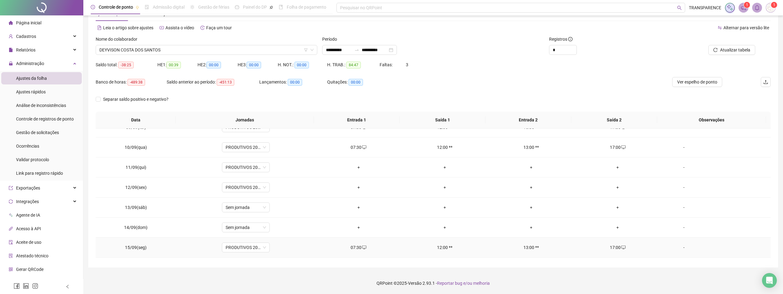
scroll to position [168, 0]
click at [358, 166] on td "+" at bounding box center [358, 172] width 86 height 20
click at [356, 175] on td "+" at bounding box center [358, 172] width 86 height 20
click at [359, 169] on div "+" at bounding box center [358, 171] width 77 height 7
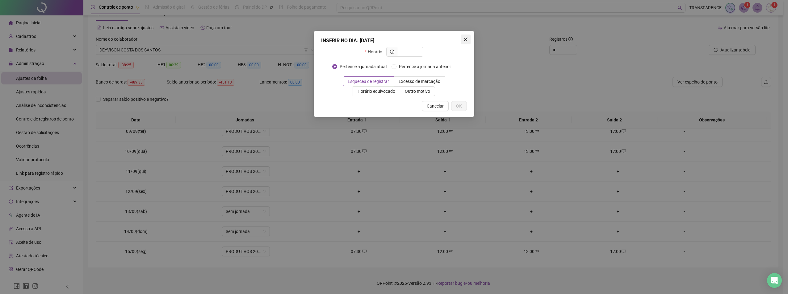
click at [463, 37] on span "Close" at bounding box center [466, 39] width 10 height 5
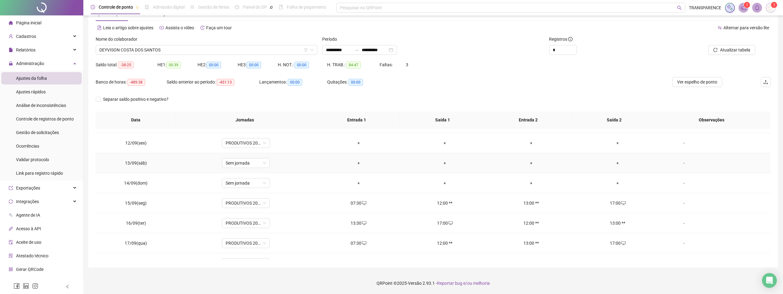
scroll to position [185, 0]
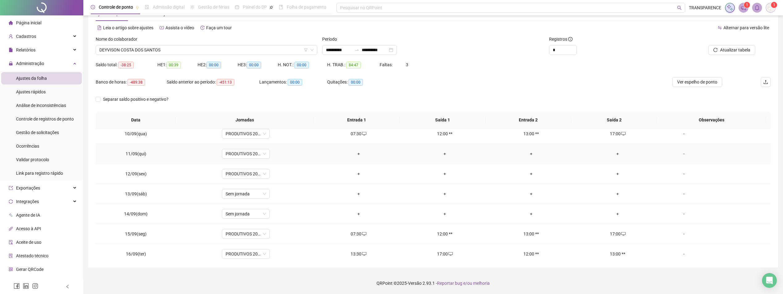
click at [358, 156] on div "+" at bounding box center [358, 154] width 77 height 7
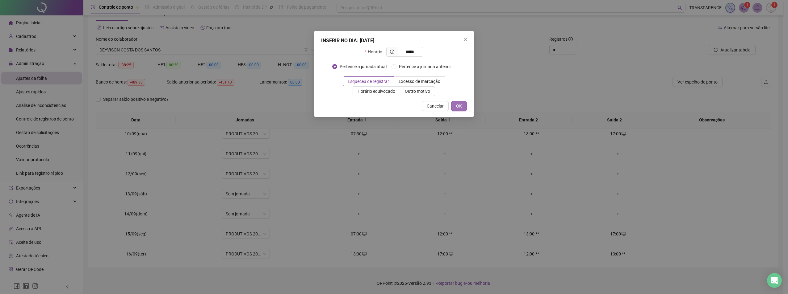
type input "*****"
click at [458, 107] on span "OK" at bounding box center [459, 106] width 6 height 7
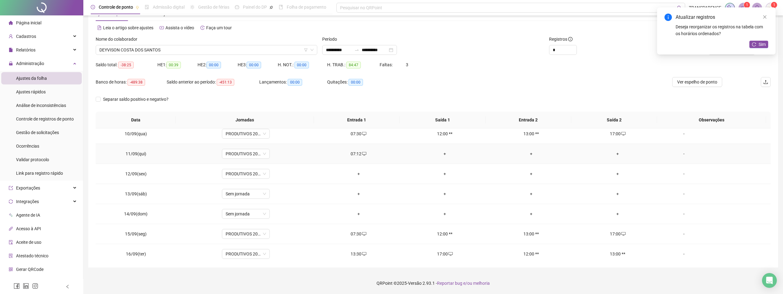
drag, startPoint x: 613, startPoint y: 155, endPoint x: 610, endPoint y: 155, distance: 3.4
click at [611, 155] on div "+" at bounding box center [617, 154] width 77 height 7
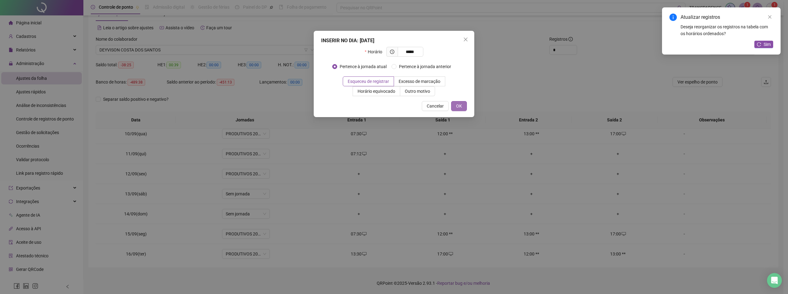
type input "*****"
drag, startPoint x: 464, startPoint y: 107, endPoint x: 469, endPoint y: 87, distance: 20.6
click at [463, 107] on button "OK" at bounding box center [459, 106] width 16 height 10
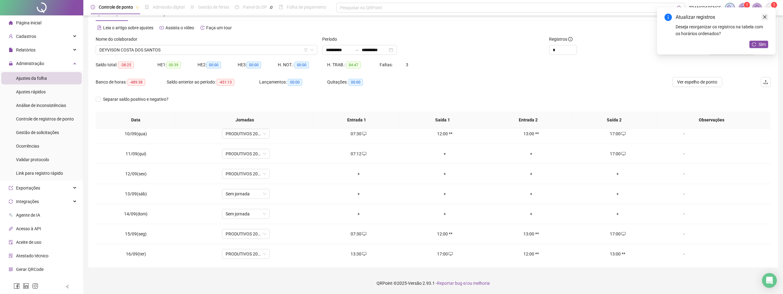
click at [764, 15] on icon "close" at bounding box center [765, 17] width 4 height 4
click at [741, 46] on button "Atualizar tabela" at bounding box center [731, 50] width 47 height 10
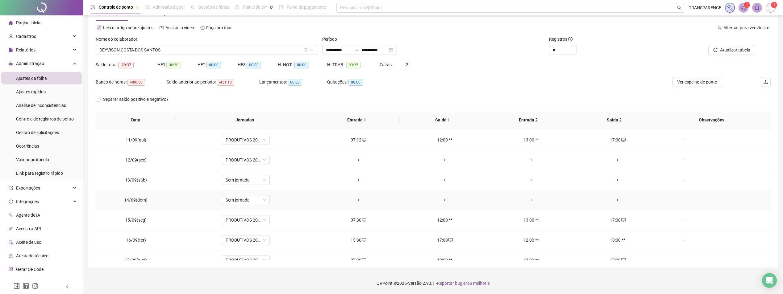
scroll to position [216, 0]
click at [360, 143] on div "+" at bounding box center [358, 143] width 77 height 7
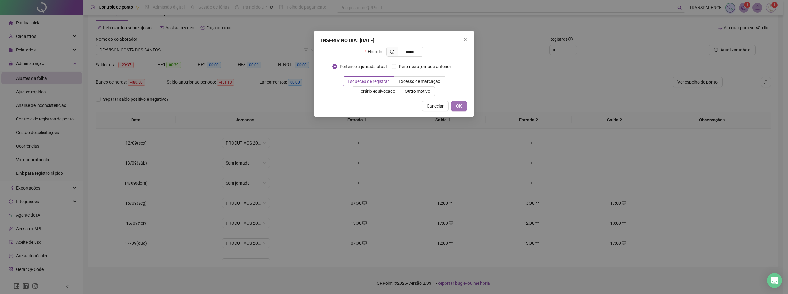
type input "*****"
click at [460, 105] on span "OK" at bounding box center [459, 106] width 6 height 7
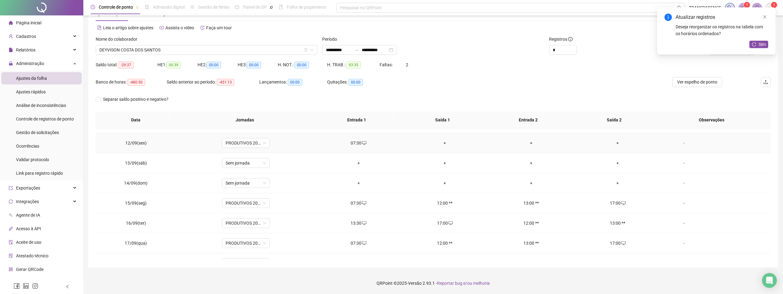
drag, startPoint x: 614, startPoint y: 141, endPoint x: 608, endPoint y: 144, distance: 6.8
click at [613, 142] on div "+" at bounding box center [617, 143] width 77 height 7
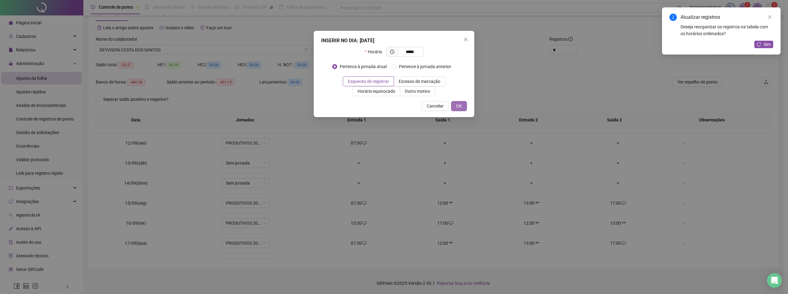
type input "*****"
click at [459, 104] on span "OK" at bounding box center [459, 106] width 6 height 7
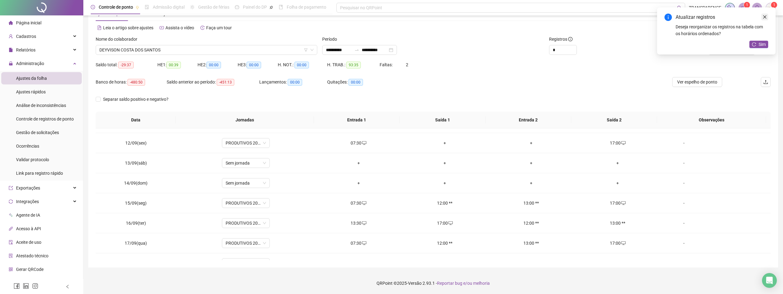
click at [766, 18] on icon "close" at bounding box center [765, 17] width 4 height 4
click at [749, 52] on span "Atualizar tabela" at bounding box center [735, 50] width 30 height 7
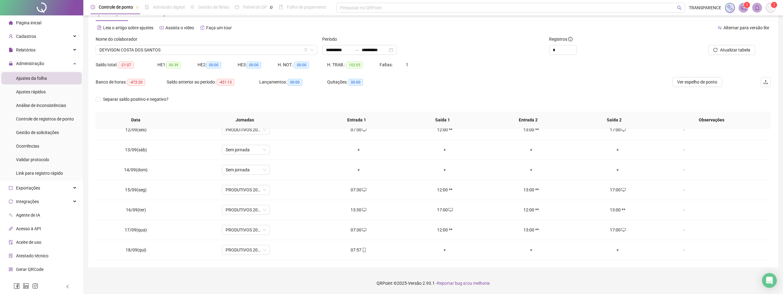
scroll to position [0, 0]
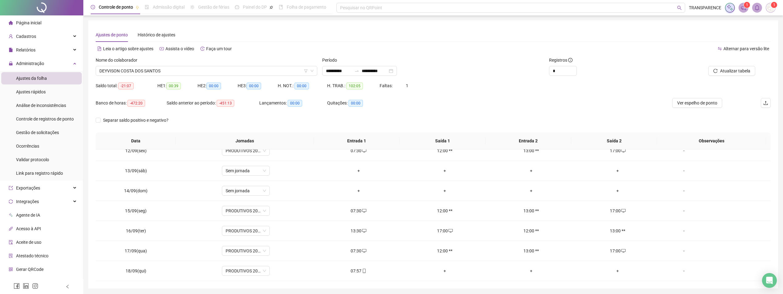
click at [194, 64] on div "Nome do colaborador" at bounding box center [207, 61] width 222 height 9
click at [191, 69] on span "DEYVISON COSTA DOS SANTOS" at bounding box center [206, 70] width 214 height 9
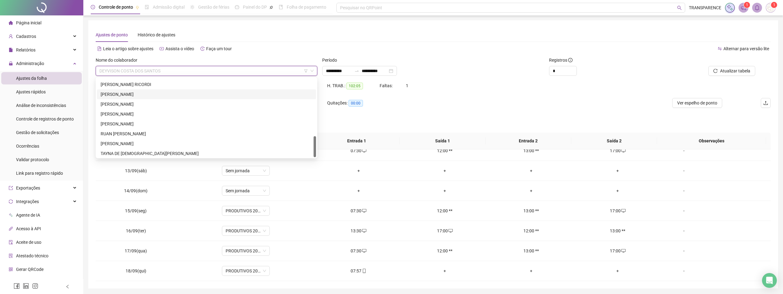
scroll to position [217, 0]
click at [171, 138] on div "[PERSON_NAME]" at bounding box center [206, 143] width 219 height 10
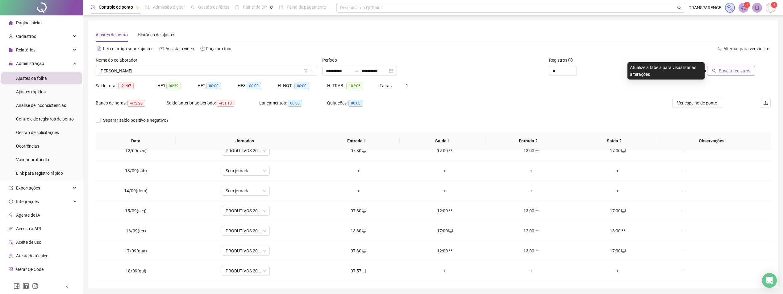
click at [742, 70] on span "Buscar registros" at bounding box center [734, 71] width 31 height 7
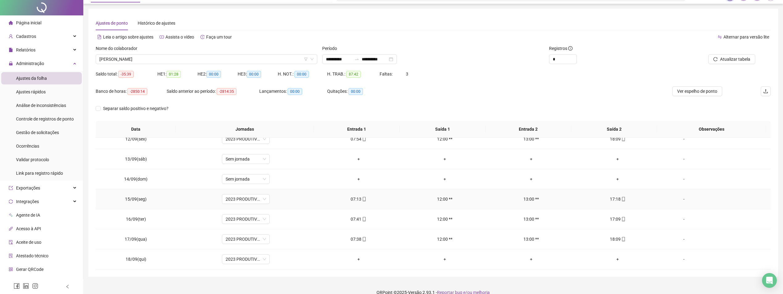
scroll to position [21, 0]
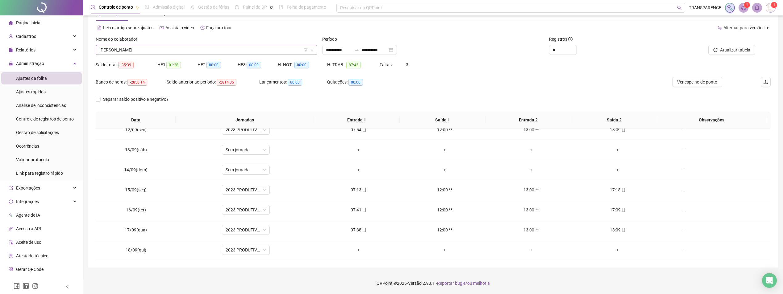
click at [240, 51] on span "[PERSON_NAME]" at bounding box center [206, 49] width 214 height 9
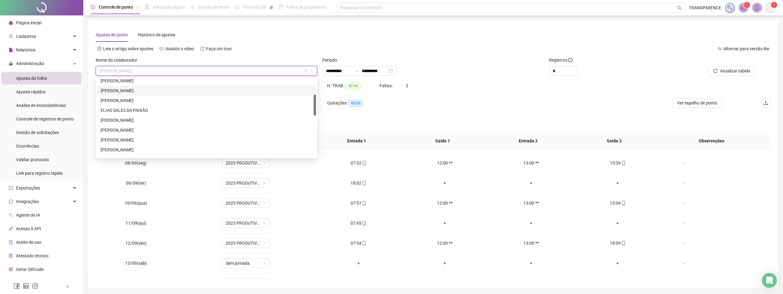
scroll to position [93, 0]
click at [156, 133] on div "ILTER [PERSON_NAME]" at bounding box center [206, 129] width 219 height 10
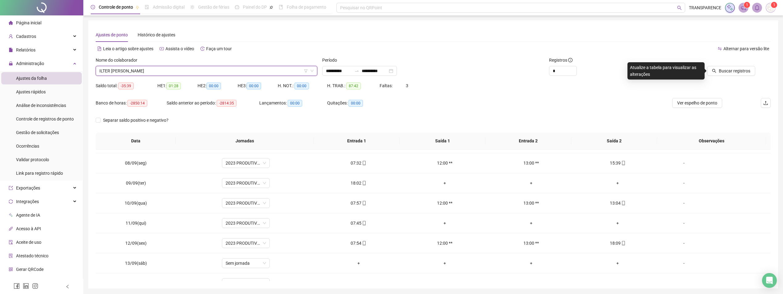
click at [168, 67] on span "ILTER [PERSON_NAME]" at bounding box center [206, 70] width 214 height 9
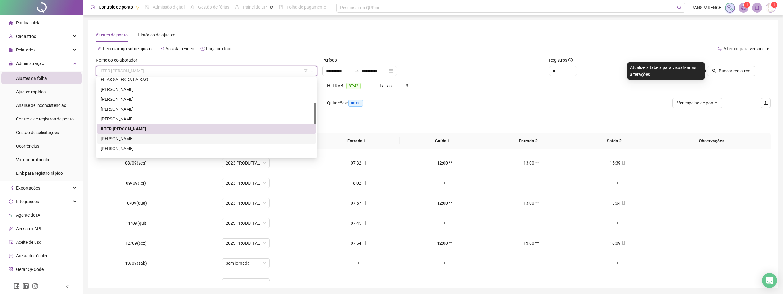
click at [147, 136] on div "[PERSON_NAME]" at bounding box center [207, 139] width 212 height 7
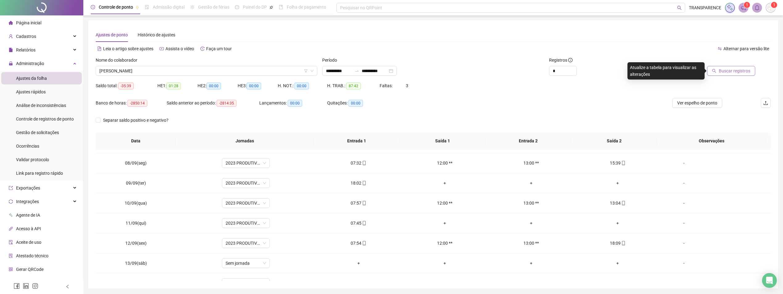
click at [732, 73] on span "Buscar registros" at bounding box center [734, 71] width 31 height 7
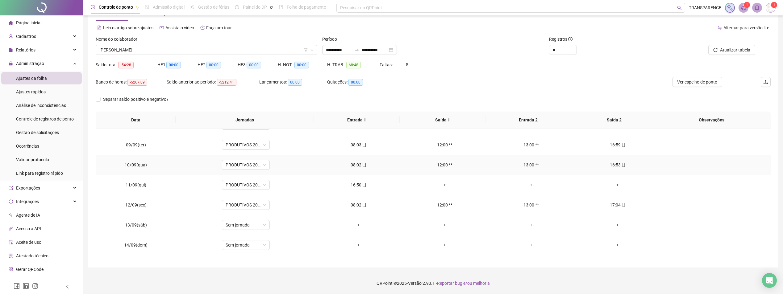
scroll to position [137, 0]
click at [616, 200] on div "+" at bounding box center [617, 202] width 77 height 7
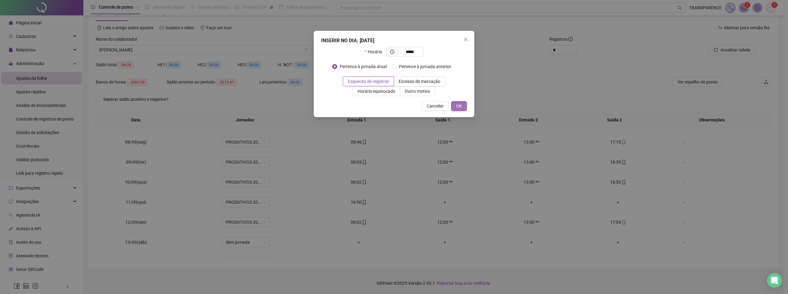
type input "*****"
drag, startPoint x: 455, startPoint y: 105, endPoint x: 452, endPoint y: 107, distance: 3.3
click at [455, 105] on button "OK" at bounding box center [459, 106] width 16 height 10
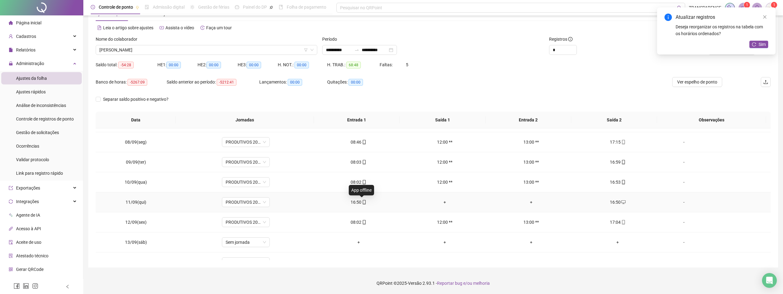
click at [362, 202] on icon "mobile" at bounding box center [364, 202] width 4 height 4
type input "**********"
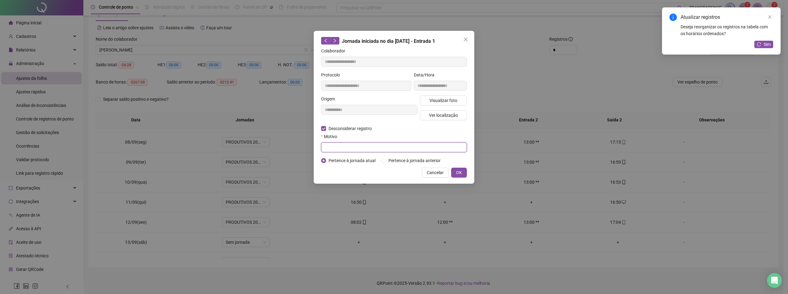
drag, startPoint x: 406, startPoint y: 144, endPoint x: 399, endPoint y: 140, distance: 7.5
click at [406, 143] on input "text" at bounding box center [394, 148] width 146 height 10
type input "*"
click at [454, 173] on button "OK" at bounding box center [459, 173] width 16 height 10
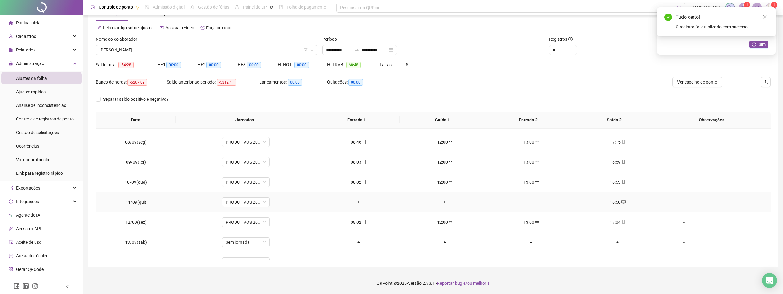
click at [361, 202] on div "+" at bounding box center [358, 202] width 77 height 7
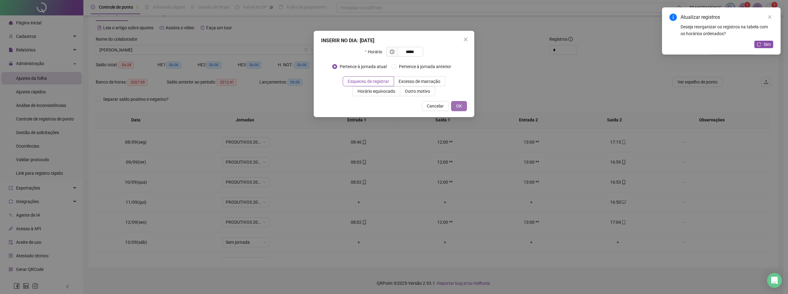
type input "*****"
click at [463, 105] on button "OK" at bounding box center [459, 106] width 16 height 10
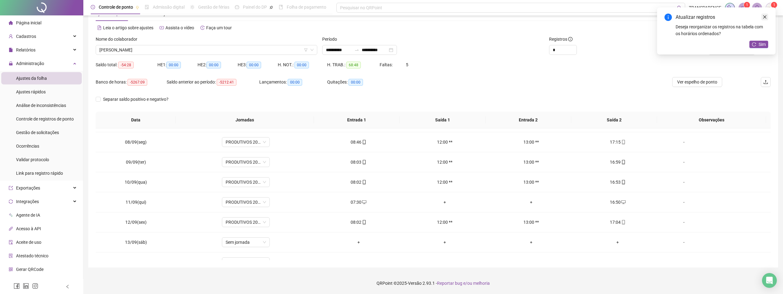
click at [764, 19] on icon "close" at bounding box center [765, 17] width 4 height 4
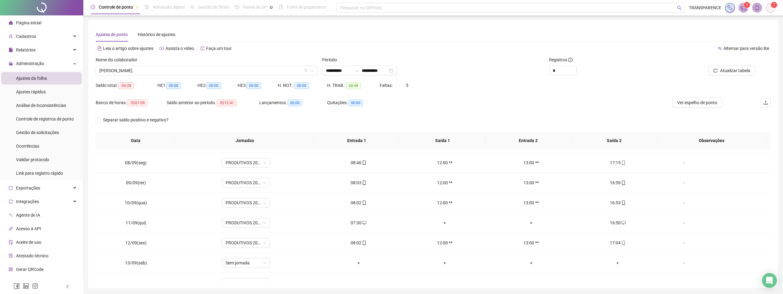
scroll to position [0, 0]
click at [735, 74] on button "Atualizar tabela" at bounding box center [731, 71] width 47 height 10
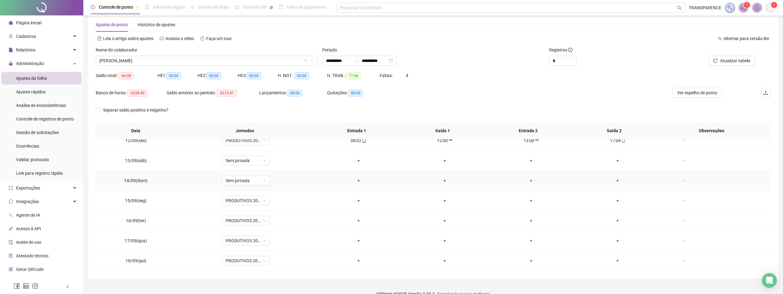
scroll to position [21, 0]
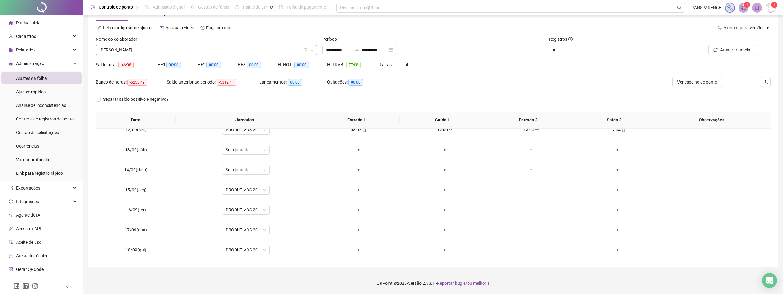
click at [206, 49] on span "[PERSON_NAME]" at bounding box center [206, 49] width 214 height 9
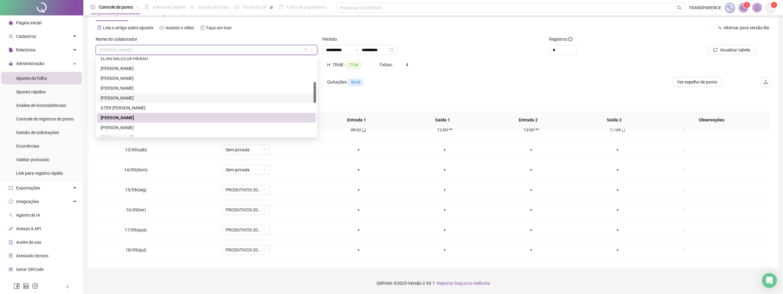
click at [197, 99] on div "[PERSON_NAME]" at bounding box center [207, 98] width 212 height 7
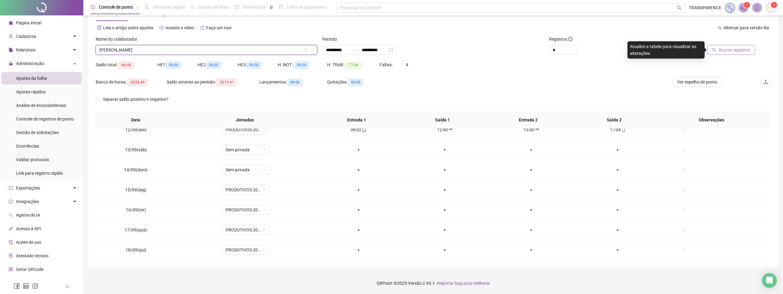
drag, startPoint x: 732, startPoint y: 46, endPoint x: 726, endPoint y: 50, distance: 6.5
click at [732, 46] on button "Buscar registros" at bounding box center [731, 50] width 48 height 10
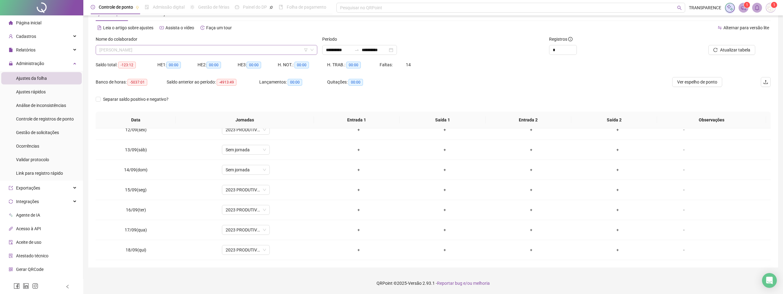
click at [162, 52] on span "[PERSON_NAME]" at bounding box center [206, 49] width 214 height 9
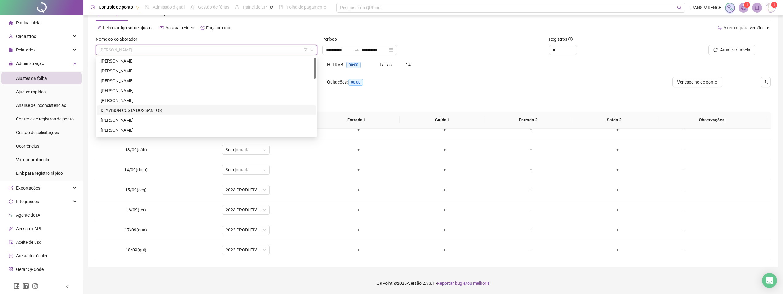
scroll to position [0, 0]
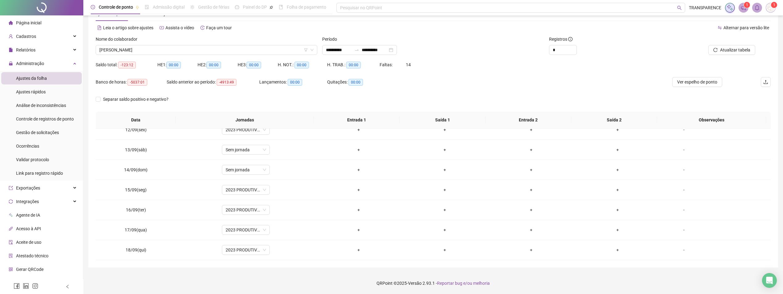
click at [534, 61] on div "Saldo total: -123:12 HE 1: 00:00 HE 2: 00:00 HE 3: 00:00 H. NOT.: 00:00 H. TRAB…" at bounding box center [433, 68] width 675 height 17
click at [254, 55] on div "Nome do colaborador [PERSON_NAME]" at bounding box center [206, 48] width 227 height 24
click at [255, 51] on span "[PERSON_NAME]" at bounding box center [206, 49] width 214 height 9
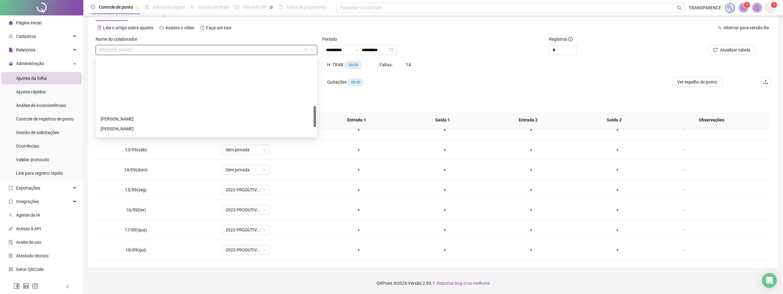
scroll to position [214, 0]
